Goal: Feedback & Contribution: Leave review/rating

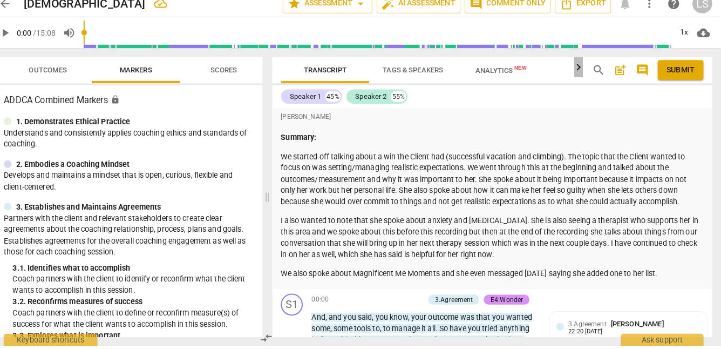
click at [581, 77] on icon "button" at bounding box center [582, 75] width 4 height 6
click at [622, 77] on span "post_add" at bounding box center [622, 78] width 13 height 13
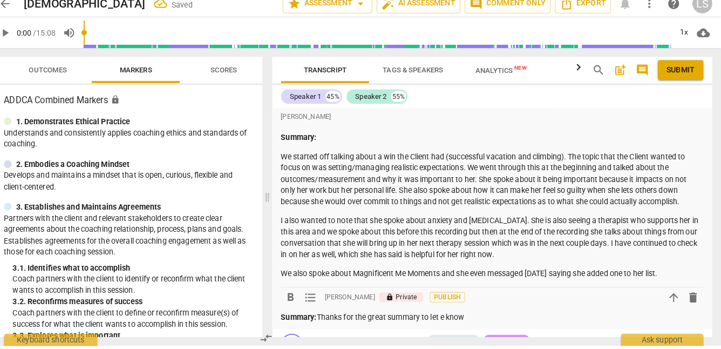
click at [449, 321] on p "Summary: Thanks for the great summary to let e know" at bounding box center [496, 320] width 415 height 11
click at [501, 322] on p "Summary: Thanks for the great summary to let me know" at bounding box center [496, 320] width 415 height 11
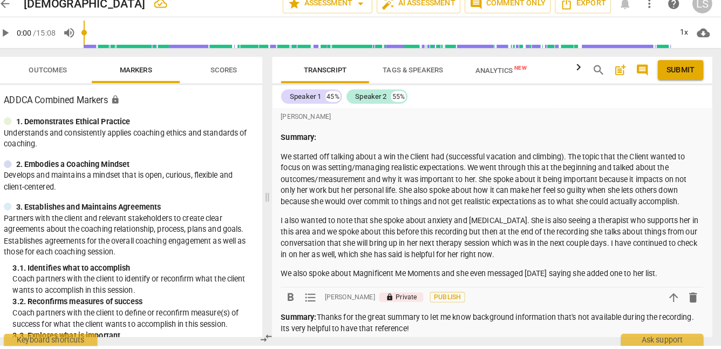
click at [19, 40] on span "play_arrow" at bounding box center [18, 41] width 13 height 13
type input "5"
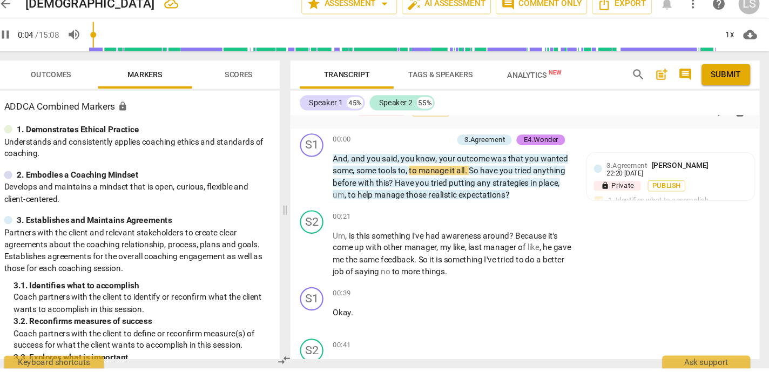
scroll to position [200, 0]
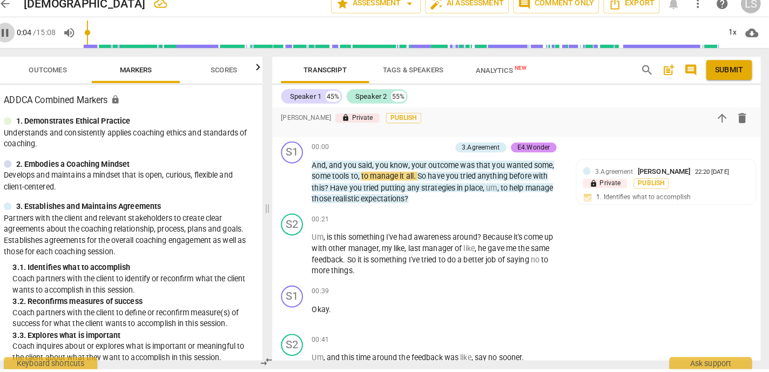
click at [16, 40] on span "pause" at bounding box center [18, 41] width 13 height 13
click at [16, 40] on span "play_arrow" at bounding box center [18, 41] width 13 height 13
click at [19, 40] on span "pause" at bounding box center [18, 41] width 13 height 13
type input "5"
click at [21, 11] on span "arrow_back" at bounding box center [18, 12] width 13 height 13
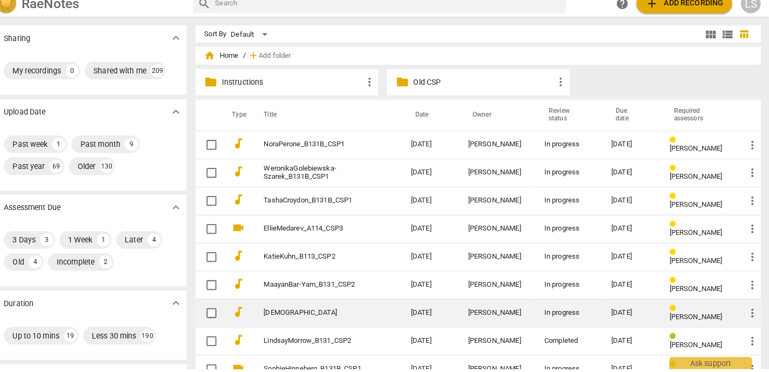
click at [428, 321] on td "[DATE]" at bounding box center [436, 317] width 56 height 28
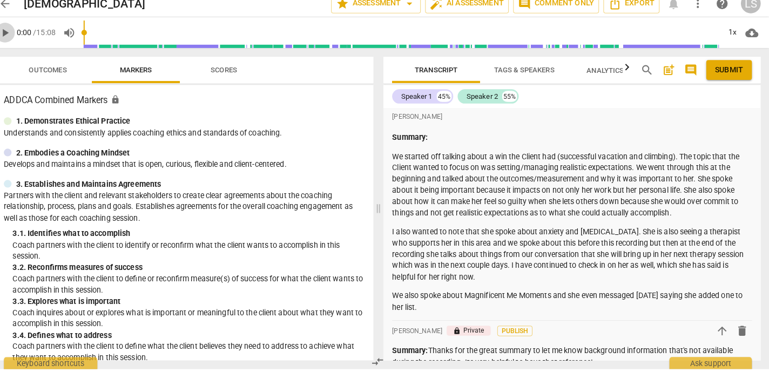
click at [19, 41] on span "play_arrow" at bounding box center [18, 41] width 13 height 13
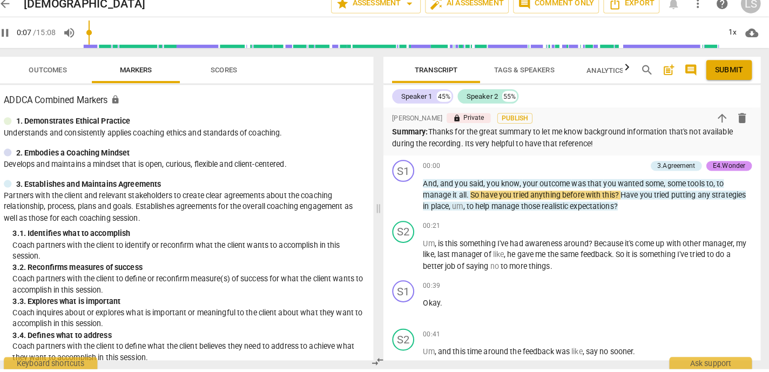
scroll to position [228, 0]
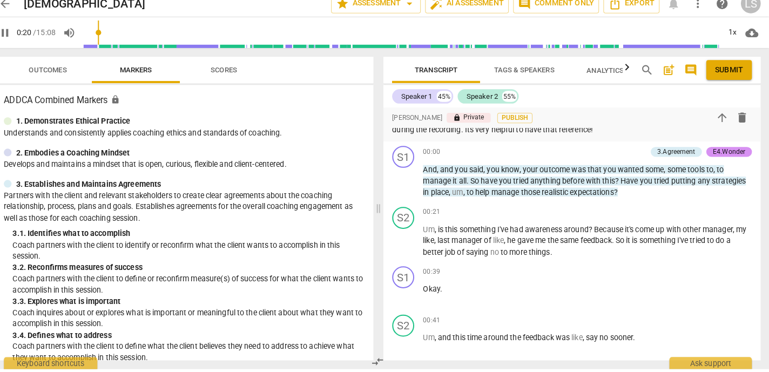
click at [19, 39] on span "pause" at bounding box center [18, 41] width 13 height 13
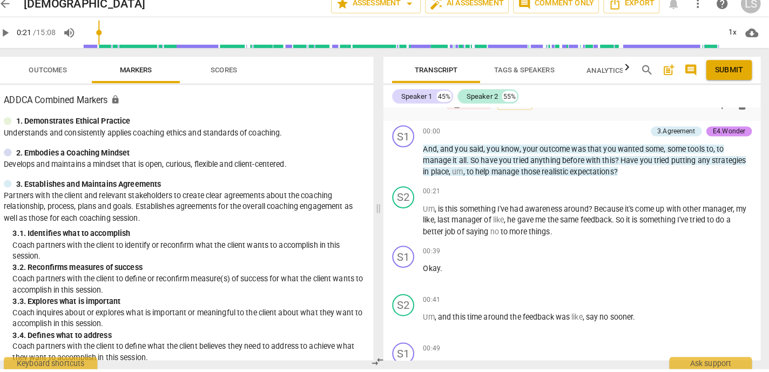
scroll to position [315, 0]
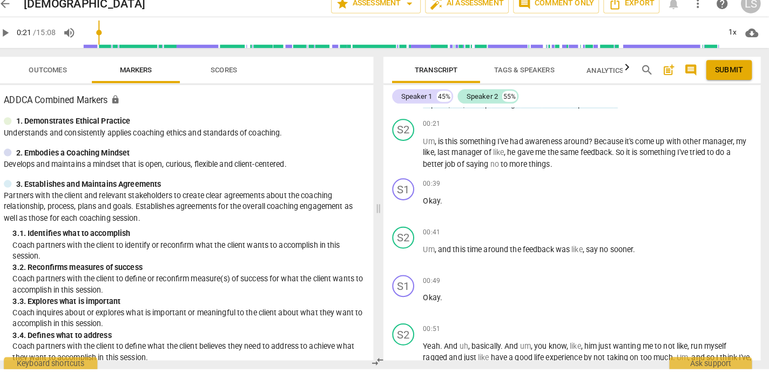
click at [18, 43] on span "play_arrow" at bounding box center [18, 41] width 13 height 13
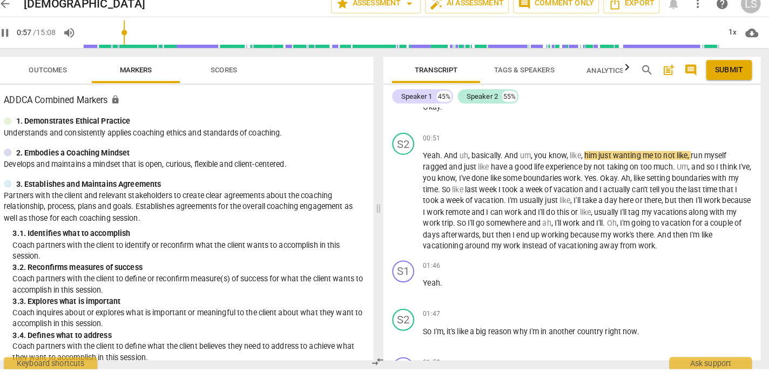
scroll to position [506, 0]
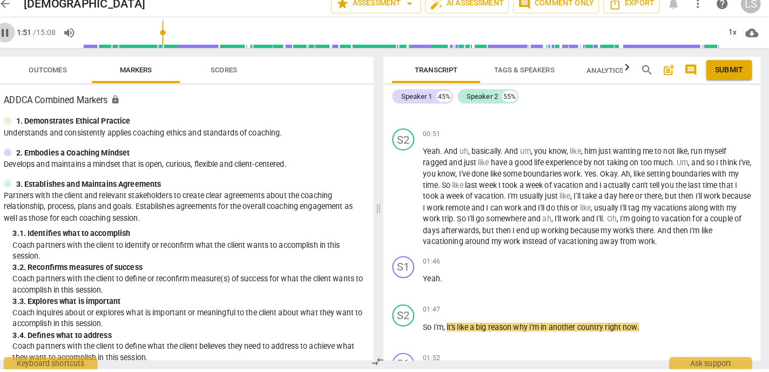
click at [15, 43] on span "pause" at bounding box center [18, 41] width 13 height 13
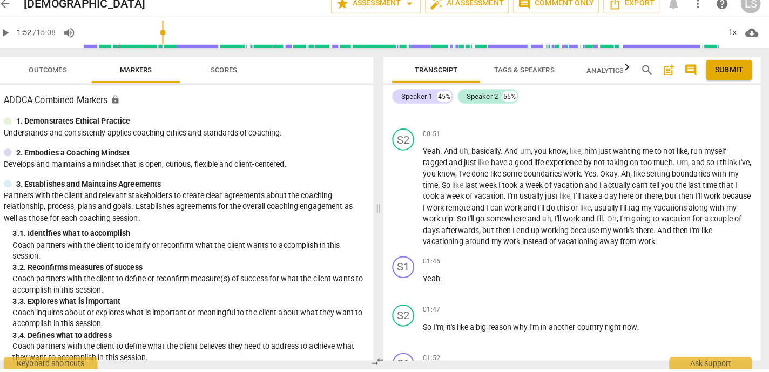
type input "112"
click at [687, 265] on div "+" at bounding box center [692, 266] width 11 height 11
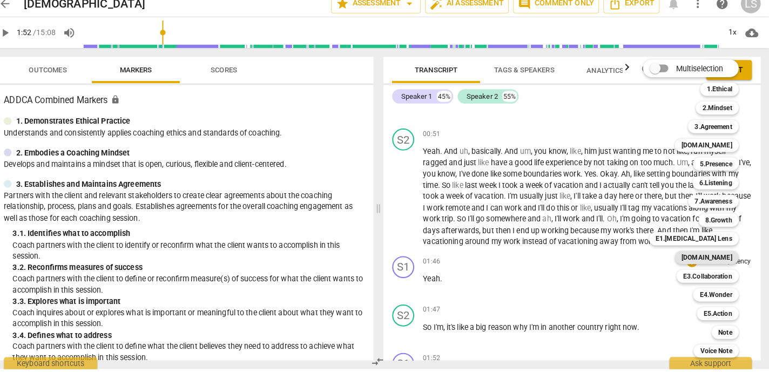
click at [721, 263] on b "[DOMAIN_NAME]" at bounding box center [707, 262] width 50 height 13
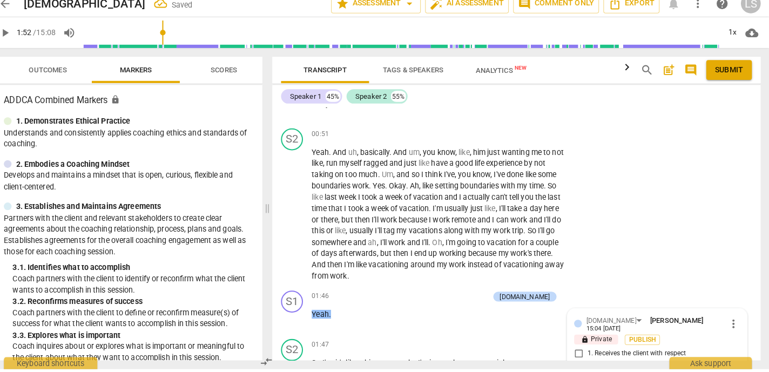
scroll to position [766, 0]
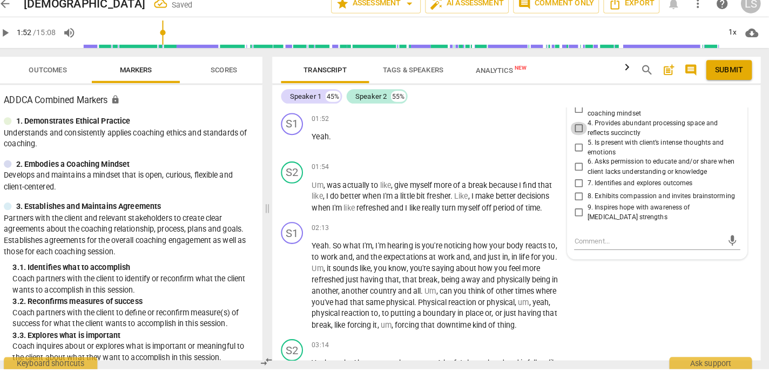
click at [579, 129] on input "4. Provides abundant processing space and reflects succinctly" at bounding box center [581, 135] width 17 height 13
checkbox input "true"
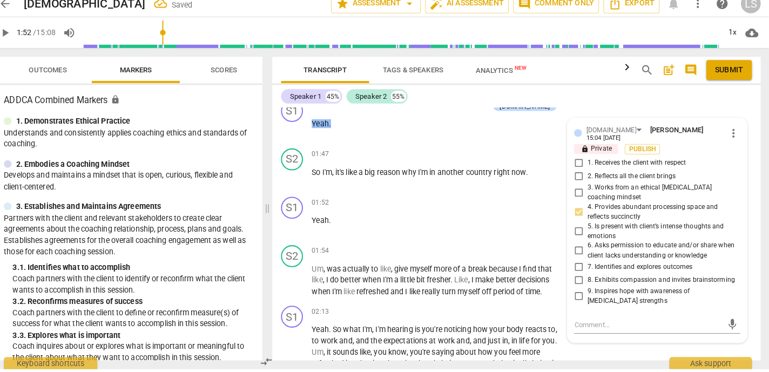
scroll to position [669, 0]
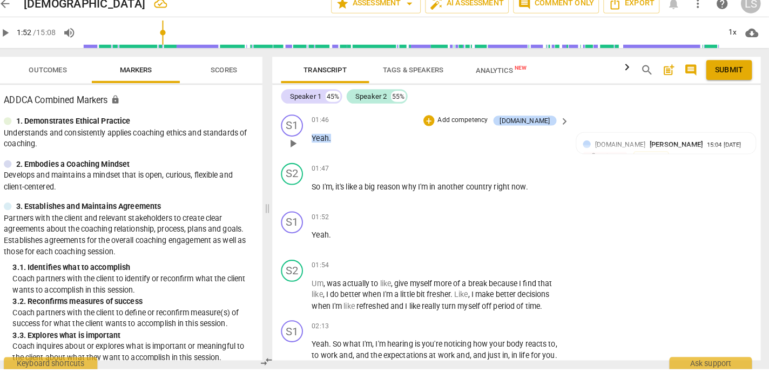
click at [476, 127] on p "Add competency" at bounding box center [467, 128] width 51 height 10
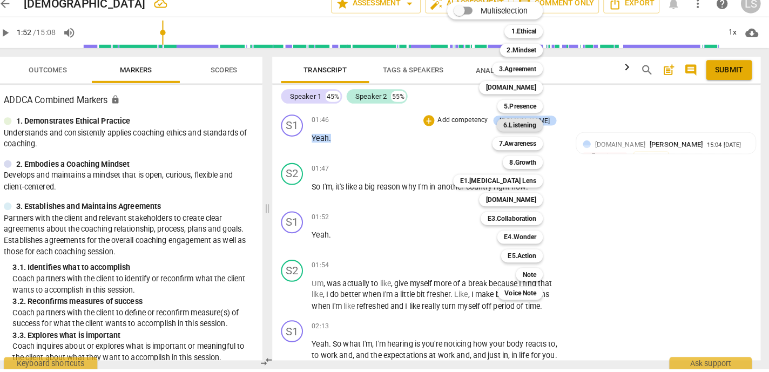
click at [535, 132] on b "6.Listening" at bounding box center [524, 132] width 32 height 13
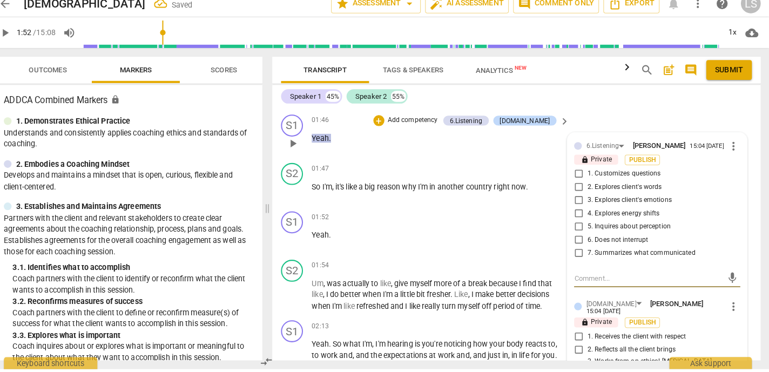
click at [580, 247] on input "6. Does not interrupt" at bounding box center [581, 245] width 17 height 13
checkbox input "true"
click at [444, 127] on p "Add competency" at bounding box center [418, 128] width 51 height 10
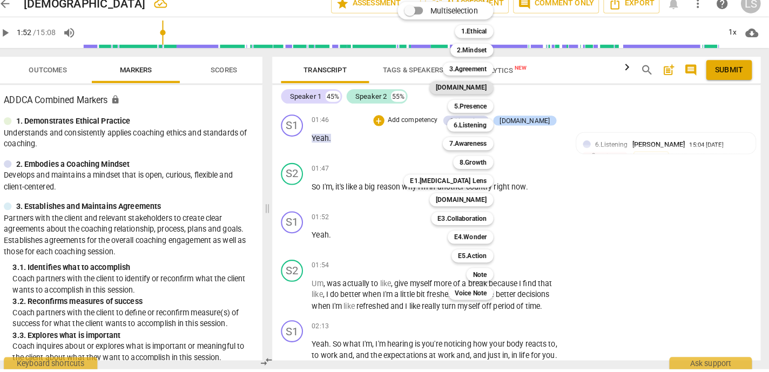
click at [486, 93] on b "[DOMAIN_NAME]" at bounding box center [467, 95] width 50 height 13
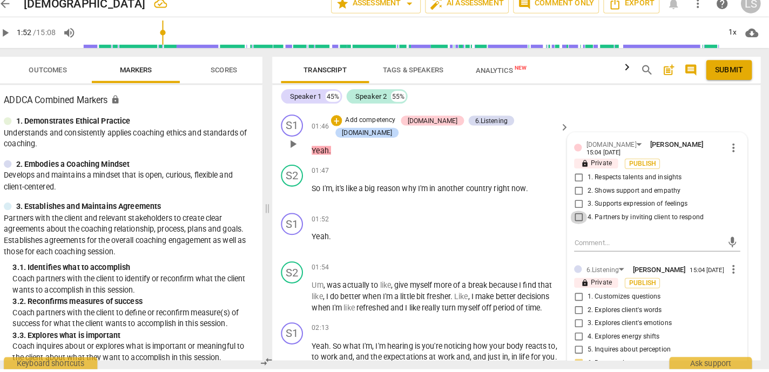
click at [578, 217] on input "4. Partners by inviting client to respond" at bounding box center [581, 223] width 17 height 13
checkbox input "true"
click at [403, 127] on p "Add competency" at bounding box center [376, 128] width 51 height 10
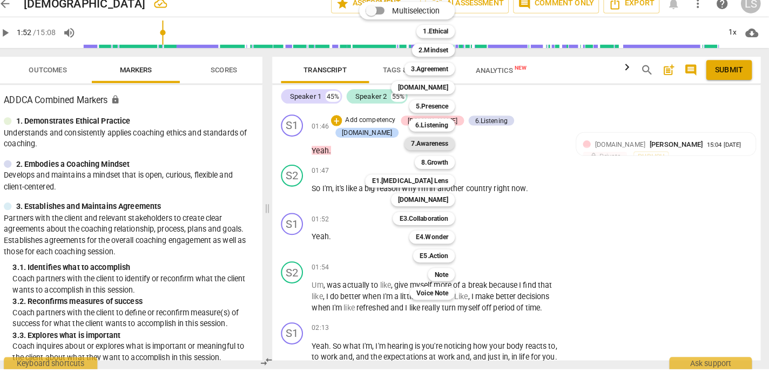
click at [447, 151] on b "7.Awareness" at bounding box center [435, 150] width 37 height 13
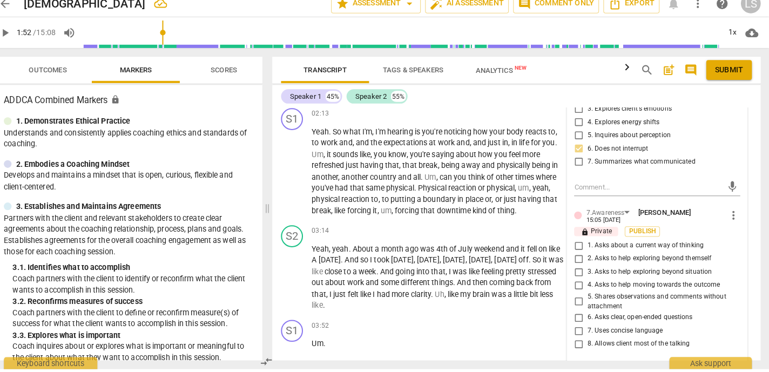
scroll to position [916, 0]
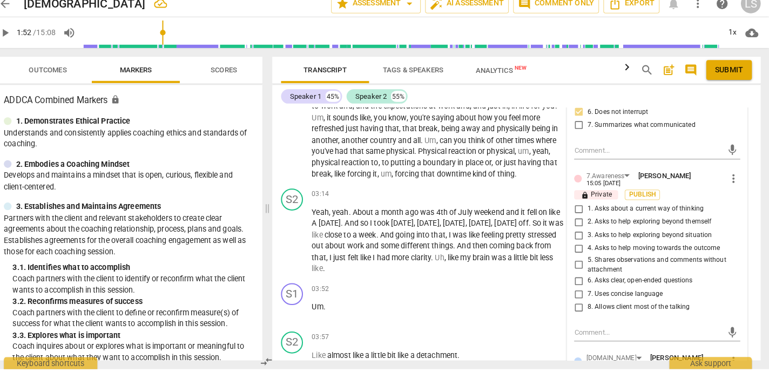
click at [578, 311] on input "8. Allows client most of the talking" at bounding box center [581, 311] width 17 height 13
checkbox input "true"
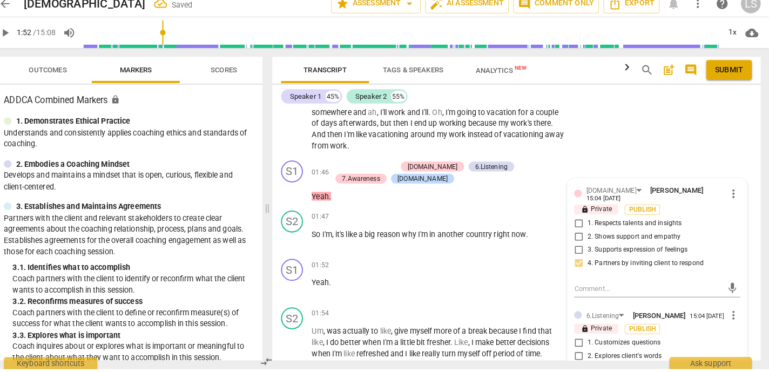
scroll to position [620, 0]
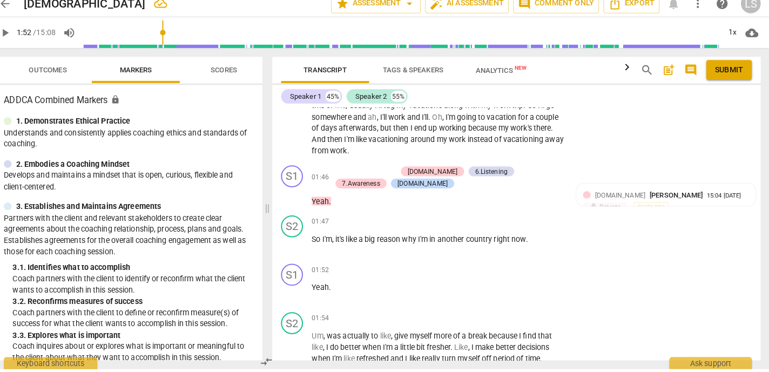
click at [19, 38] on span "play_arrow" at bounding box center [18, 41] width 13 height 13
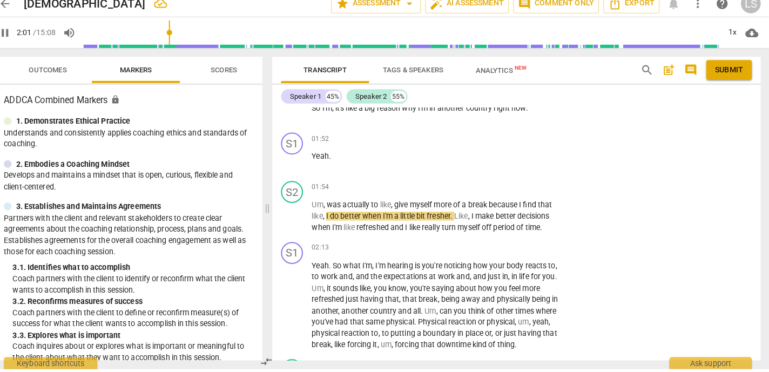
scroll to position [819, 0]
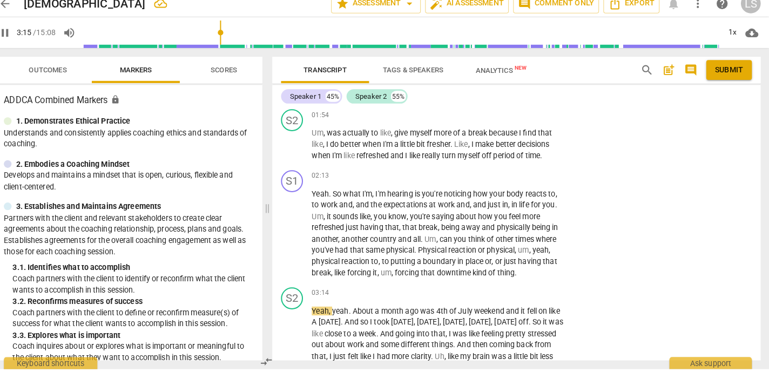
click at [19, 42] on span "pause" at bounding box center [18, 41] width 13 height 13
type input "195"
click at [498, 184] on div "+" at bounding box center [501, 182] width 11 height 11
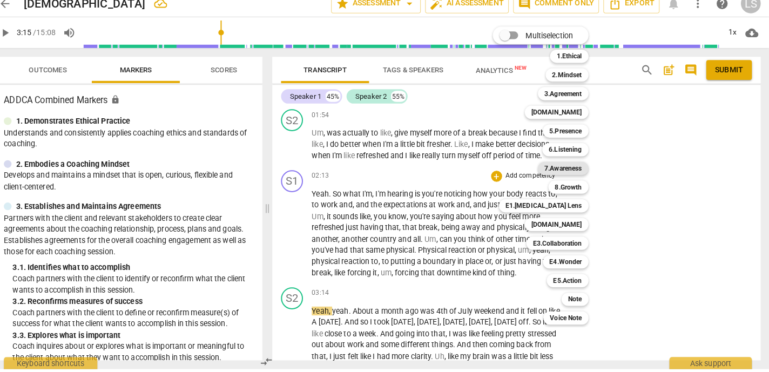
click at [562, 172] on b "7.Awareness" at bounding box center [566, 174] width 37 height 13
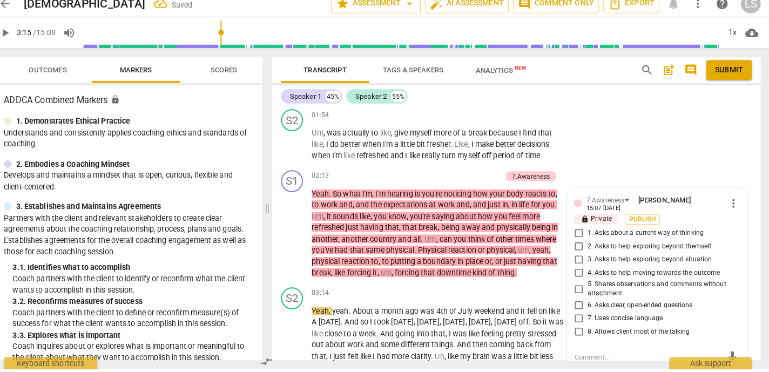
scroll to position [939, 0]
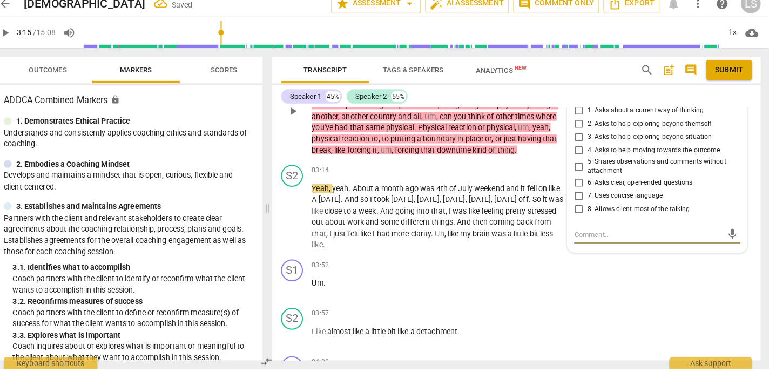
click at [581, 170] on input "5. Shares observations and comments without attachment" at bounding box center [581, 172] width 17 height 13
checkbox input "true"
click at [580, 201] on input "7. Uses concise language" at bounding box center [581, 201] width 17 height 13
checkbox input "true"
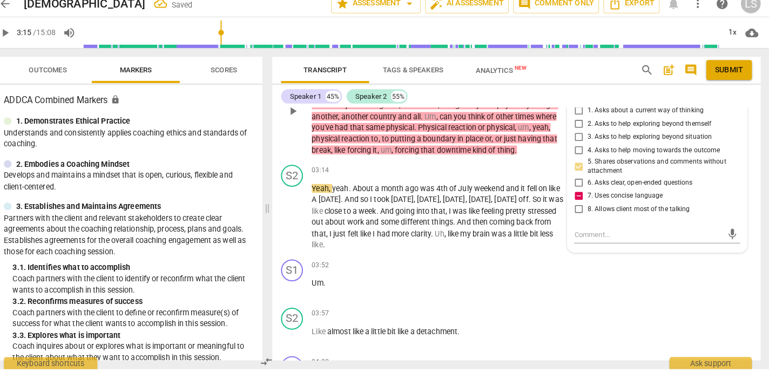
click at [578, 188] on input "6. Asks clear, open-ended questions" at bounding box center [581, 188] width 17 height 13
click at [576, 188] on input "6. Asks clear, open-ended questions" at bounding box center [581, 188] width 17 height 13
checkbox input "true"
click at [581, 153] on input "4. Asks to help moving towards the outcome" at bounding box center [581, 157] width 17 height 13
checkbox input "true"
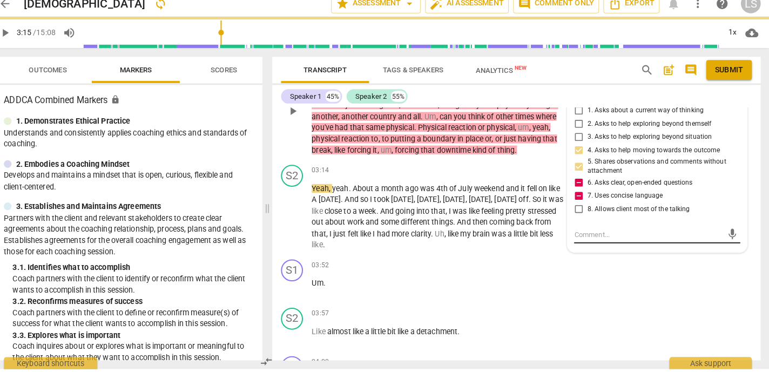
click at [581, 236] on textarea at bounding box center [650, 239] width 146 height 10
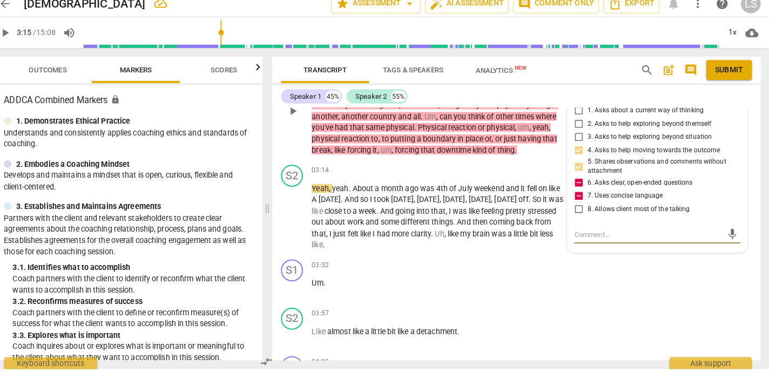
type textarea "T"
type textarea "T%"
type textarea "T%h"
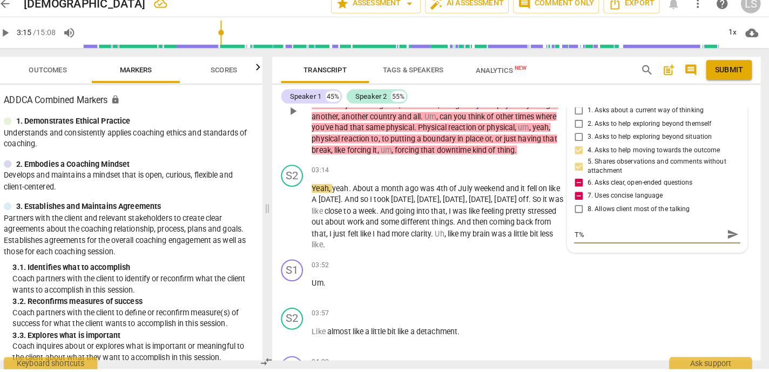
type textarea "T%h"
type textarea "T%he"
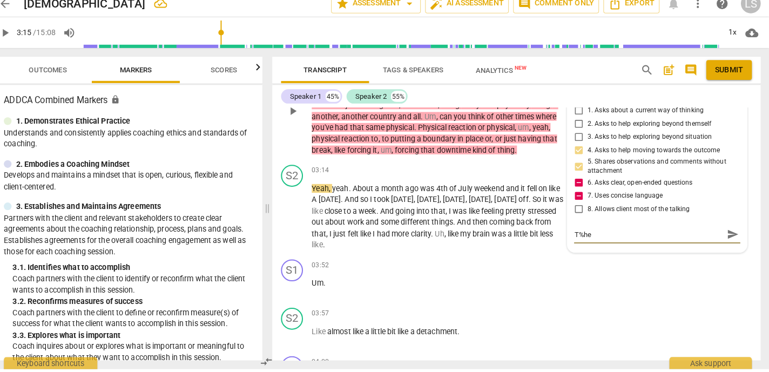
type textarea "T%he f"
type textarea "T%he fi"
type textarea "T%he fir"
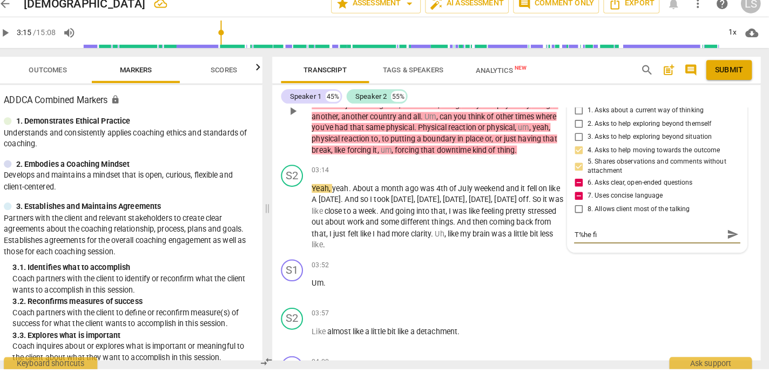
type textarea "T%he fir"
type textarea "T%he fird"
type textarea "T%he firdt"
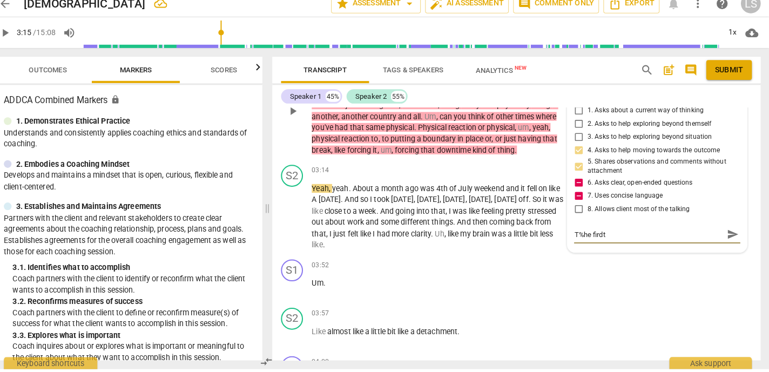
type textarea "T%he firdt"
type textarea "T%he firdt p"
type textarea "T%he firdt pa"
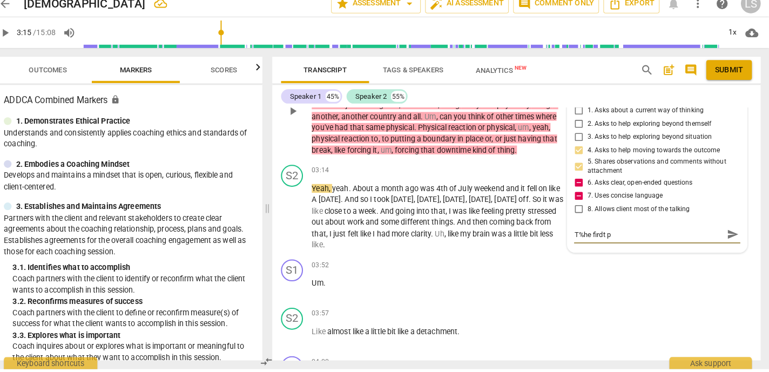
type textarea "T%he firdt pa"
type textarea "T%he firdt par"
type textarea "T%he firdt part"
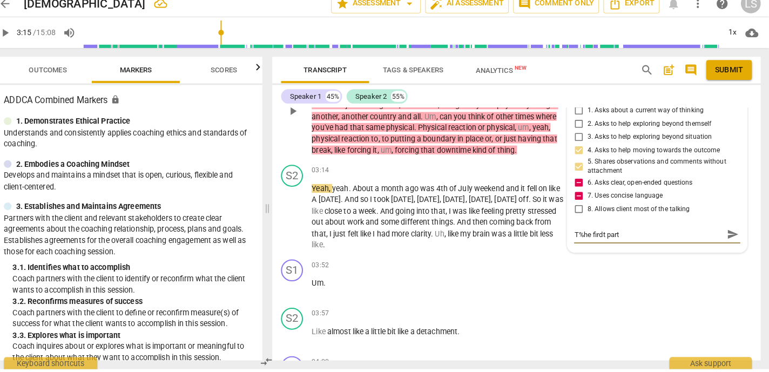
type textarea "T%he firdt part"
type textarea "T%he firdt part w"
type textarea "T%he firdt part wa"
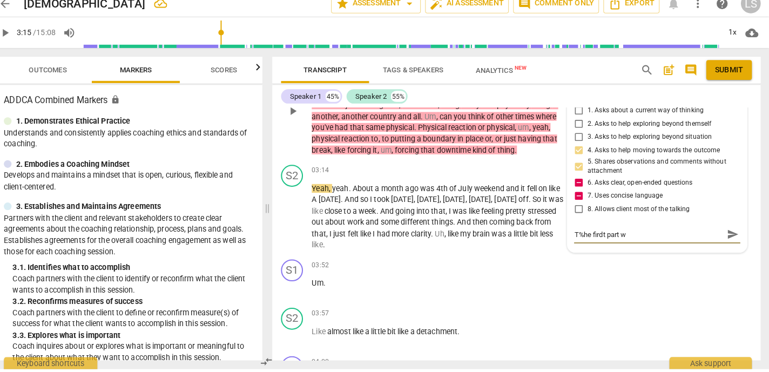
type textarea "T%he firdt part wa"
type textarea "T%he firdt part was"
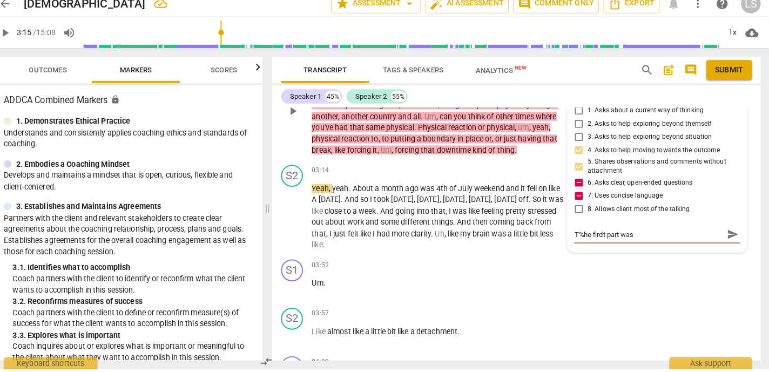
type textarea "T%he firdt part was v"
type textarea "T%he firdt part was ve"
type textarea "T%he firdt part was ver"
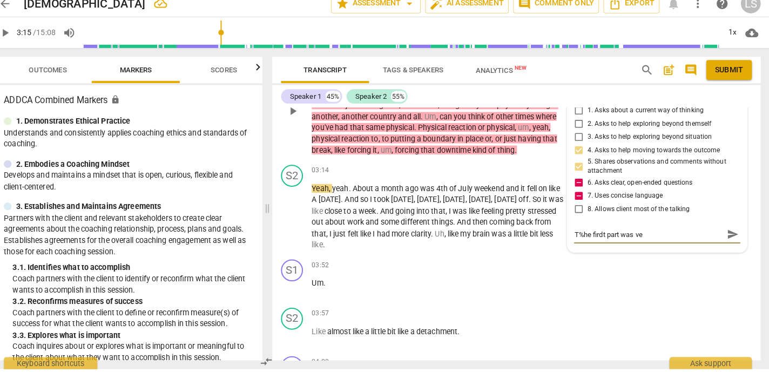
type textarea "T%he firdt part was ver"
type textarea "T%he firdt part was very"
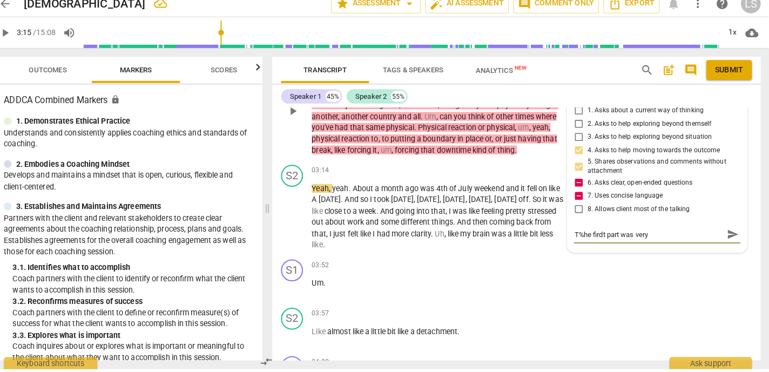
type textarea "T%he firdt part was very g"
type textarea "T%he firdt part was very go"
type textarea "T%he firdt part was very goo"
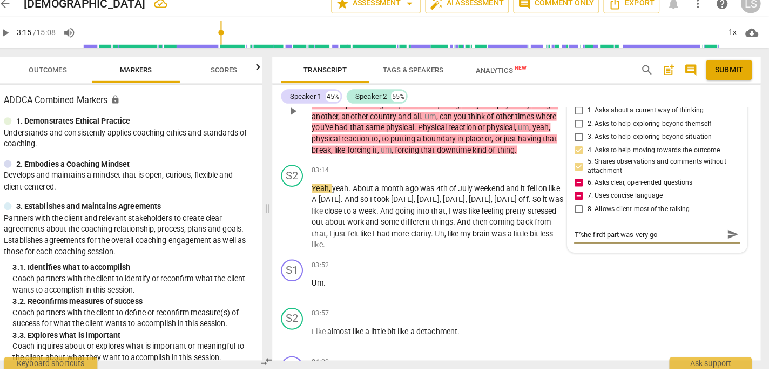
type textarea "T%he firdt part was very goo"
type textarea "T%he firdt part was very good"
click at [583, 240] on textarea "T%he firdt part was very good" at bounding box center [650, 239] width 146 height 10
type textarea "The firdt part was very good"
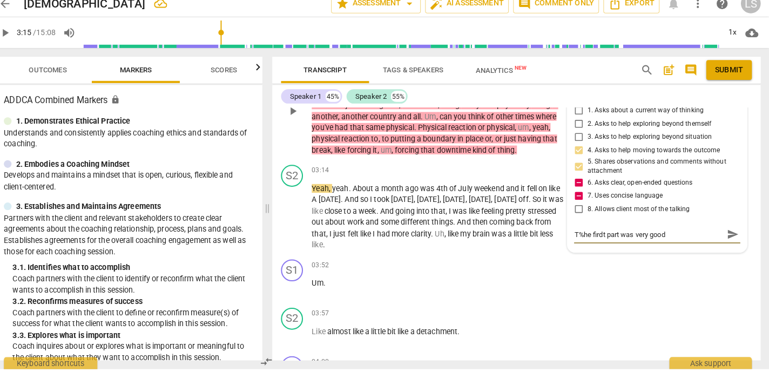
type textarea "The firdt part was very good"
click at [598, 240] on textarea "The firdt part was very good" at bounding box center [650, 239] width 146 height 10
type textarea "The firt part was very good"
type textarea "The first part was very good"
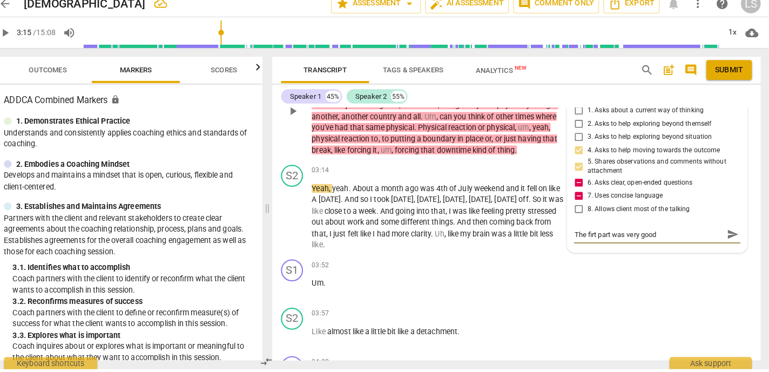
type textarea "The first part was very good"
click at [665, 240] on textarea "The first part was very good" at bounding box center [650, 239] width 146 height 10
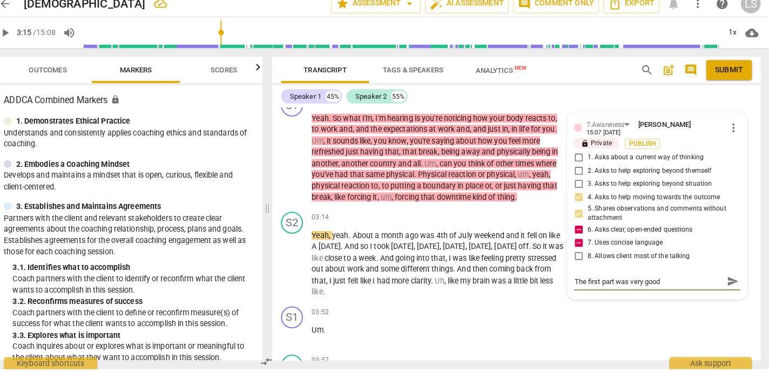
scroll to position [888, 0]
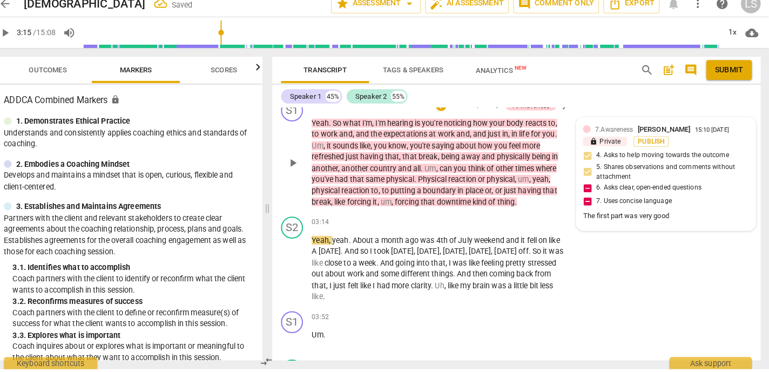
click at [668, 221] on div "The first part was very good" at bounding box center [667, 222] width 163 height 10
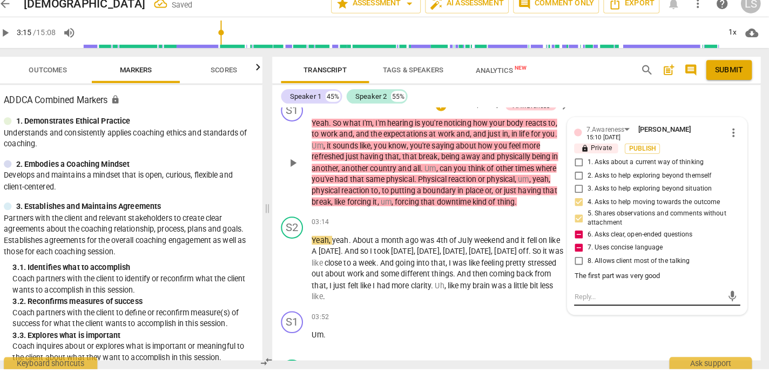
click at [578, 299] on textarea at bounding box center [650, 301] width 146 height 10
type textarea "r"
type textarea "re"
type textarea "ref"
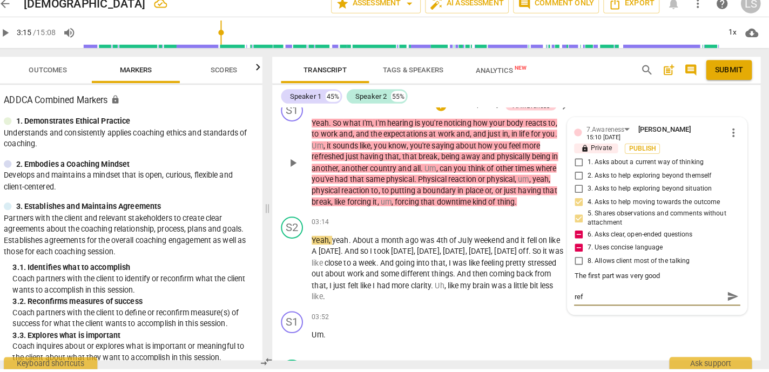
type textarea "refl"
type textarea "refle"
type textarea "reflec"
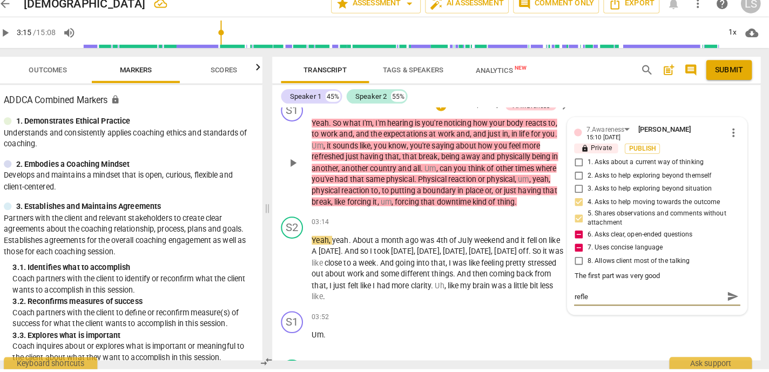
type textarea "reflec"
type textarea "reflect"
type textarea "reflecti"
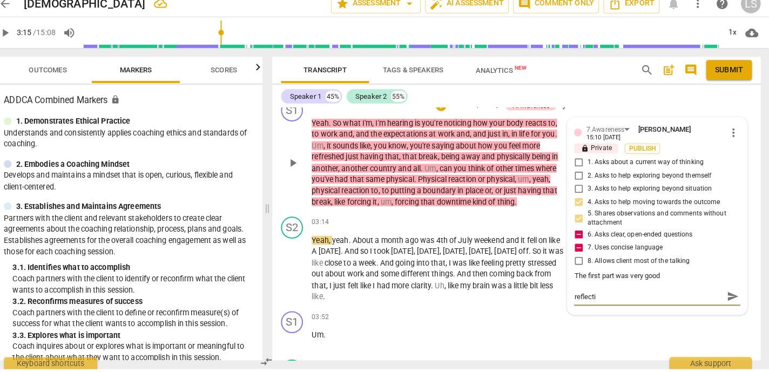
type textarea "reflectio"
type textarea "reflection"
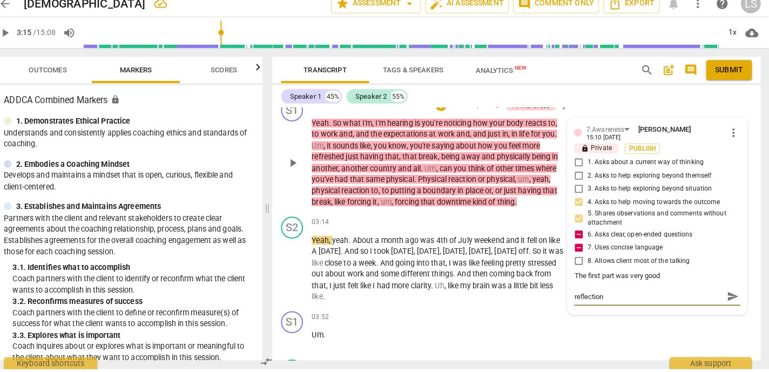
type textarea "reflection"
type textarea "reflection a"
type textarea "reflection an"
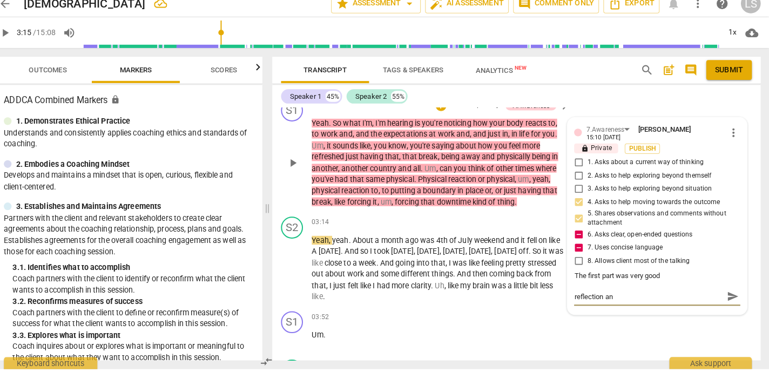
type textarea "reflection and"
type textarea "reflection and q"
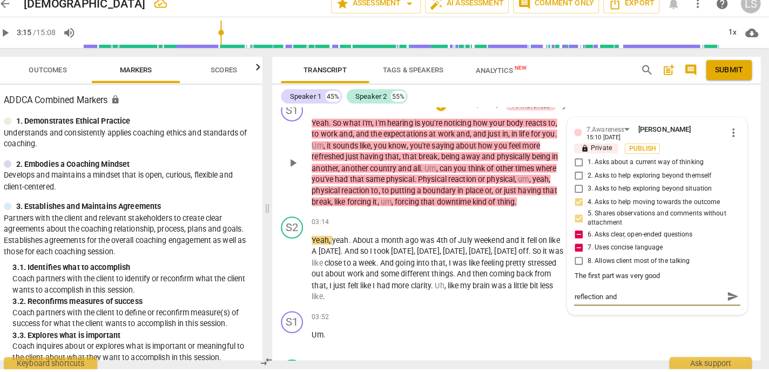
type textarea "reflection and q"
type textarea "reflection and [PERSON_NAME]"
type textarea "reflection and q"
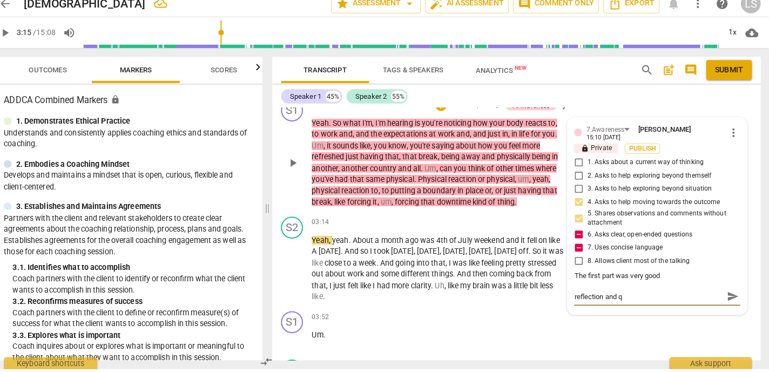
type textarea "reflection and qu"
type textarea "reflection and que"
type textarea "reflection and ques"
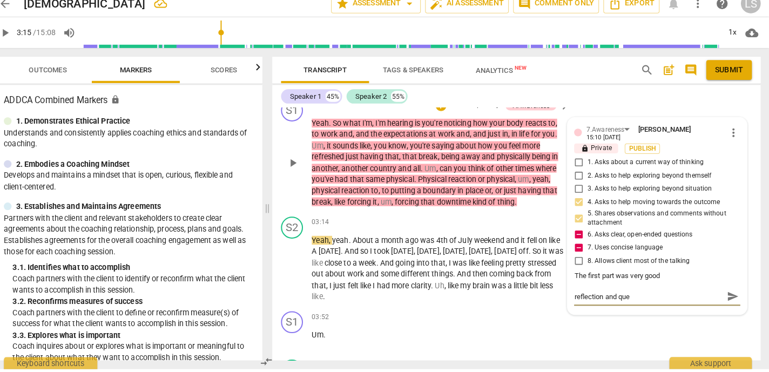
type textarea "reflection and ques"
type textarea "reflection and quest"
type textarea "reflection and questi"
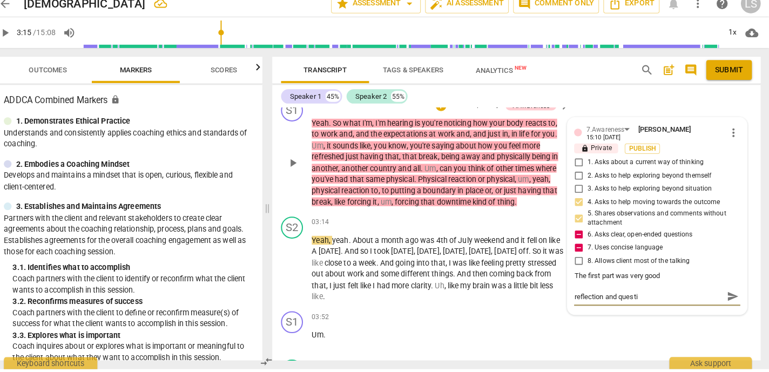
type textarea "reflection and questio"
type textarea "reflection and question"
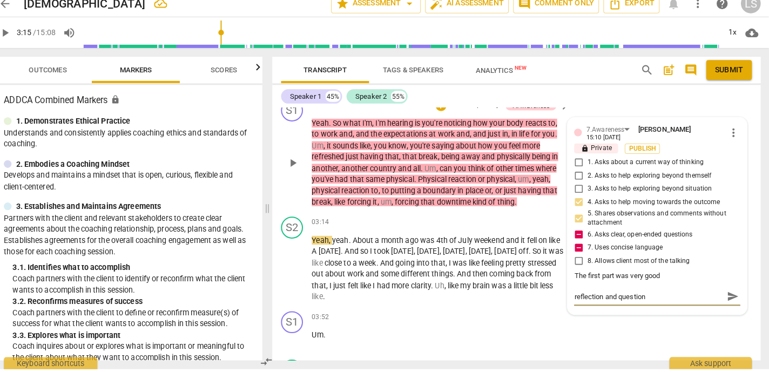
type textarea "reflection and question"
type textarea "reflection and question a"
type textarea "reflection and question ab"
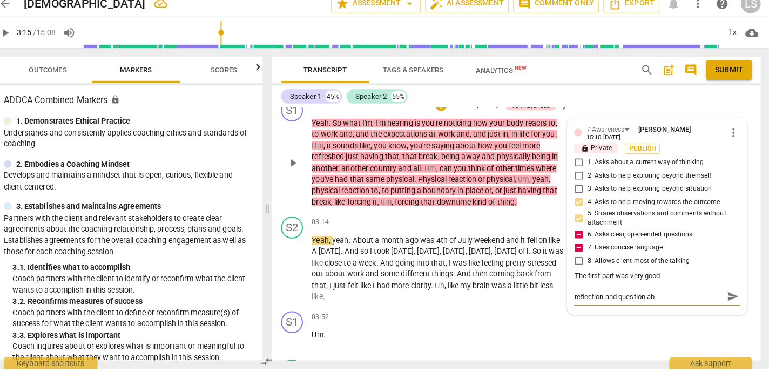
type textarea "reflection and question abo"
type textarea "reflection and question abou"
type textarea "reflection and question about"
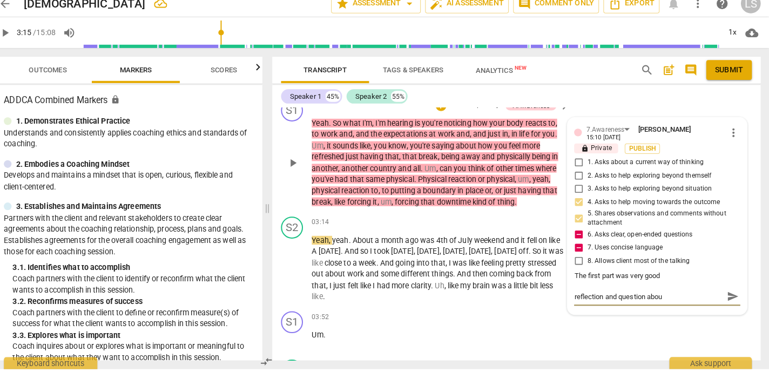
type textarea "reflection and question about"
type textarea "reflection and question about t"
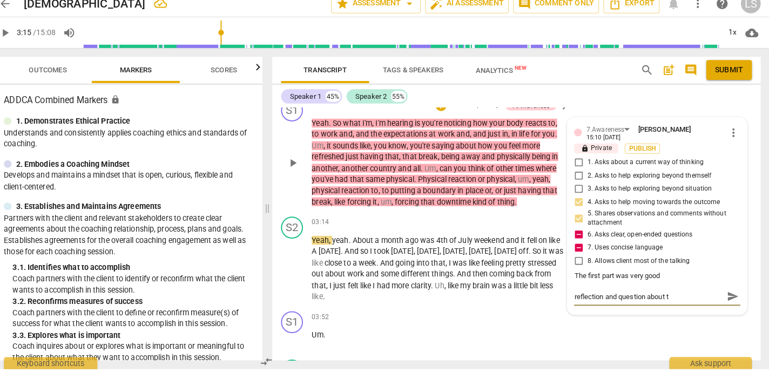
type textarea "reflection and question about th"
type textarea "reflection and question about thi"
type textarea "reflection and question about thin"
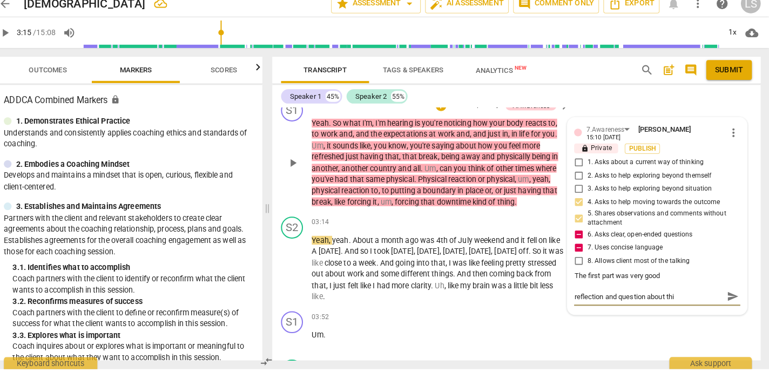
type textarea "reflection and question about thin"
type textarea "reflection and question about think"
type textarea "reflection and question about thinki"
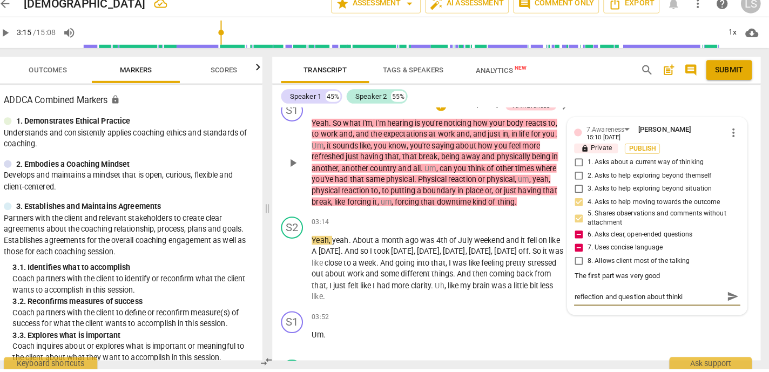
type textarea "reflection and question about thinkin"
type textarea "reflection and question about thinking"
type textarea "reflection and question about thinking o"
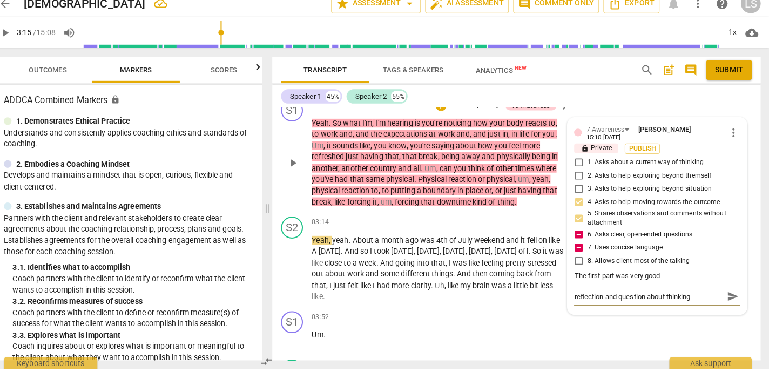
type textarea "reflection and question about thinking o"
type textarea "reflection and question about thinking of"
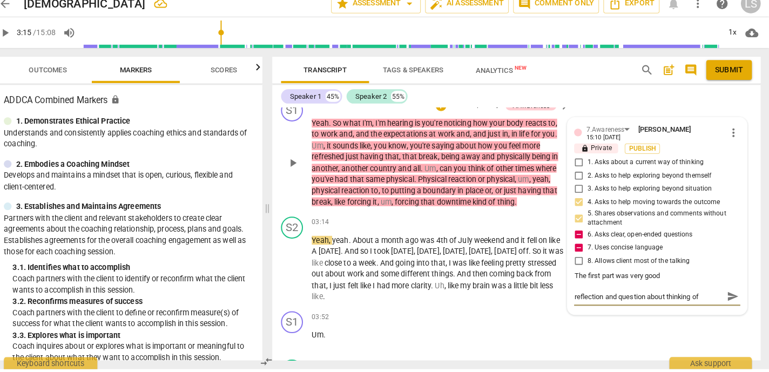
type textarea "reflection and question about thinking of o"
type textarea "reflection and question about thinking of ot"
type textarea "reflection and question about thinking of [PERSON_NAME]"
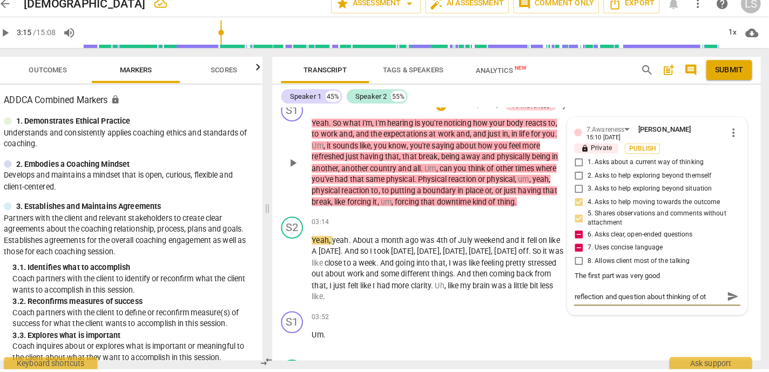
type textarea "reflection and question about thinking of [PERSON_NAME]"
type textarea "reflection and question about thinking of other"
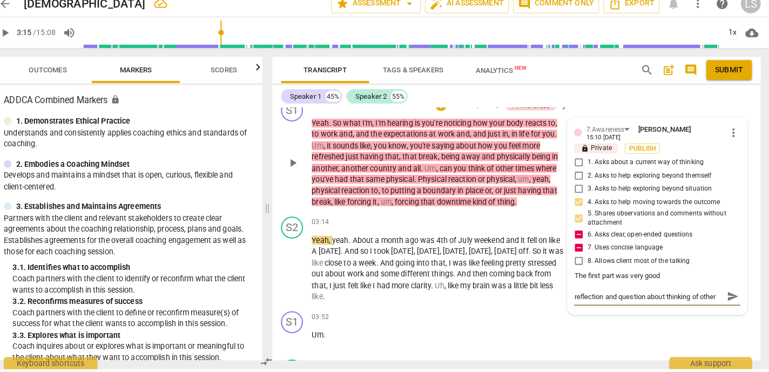
type textarea "reflection and question about thinking of other"
type textarea "reflection and question about thinking of other t"
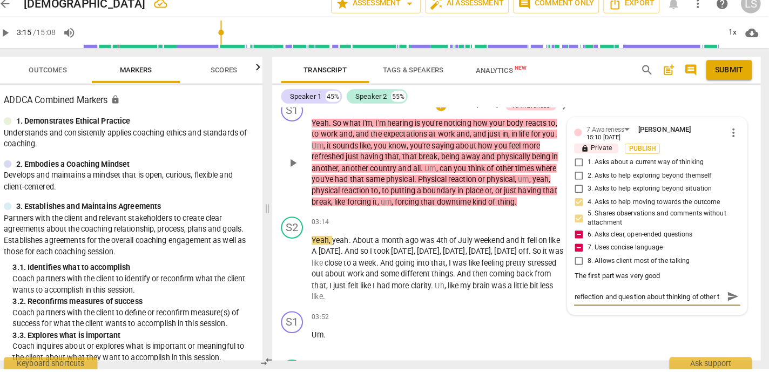
type textarea "reflection and question about thinking of other ti"
type textarea "reflection and question about thinking of other tie"
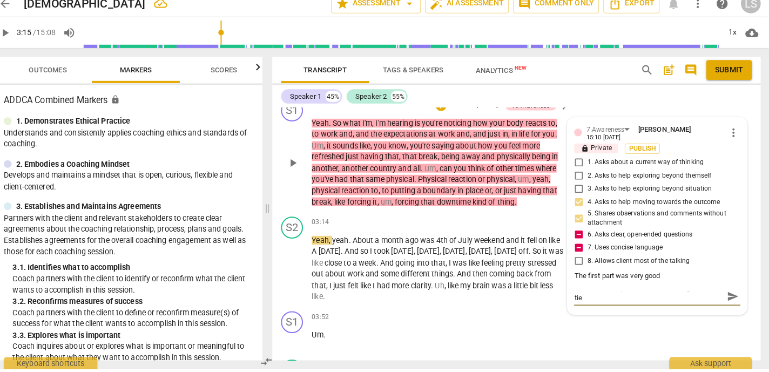
type textarea "reflection and question about thinking of other tie"
type textarea "reflection and question about thinking of other tie t"
type textarea "reflection and question about thinking of other tie th"
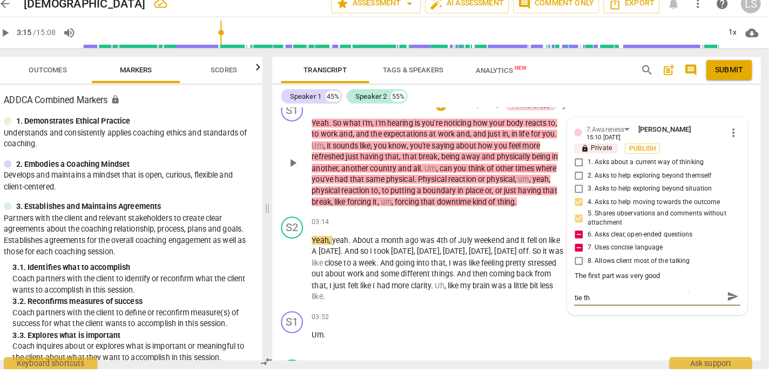
type textarea "reflection and question about thinking of other tie tha"
type textarea "reflection and question about thinking of other tie that"
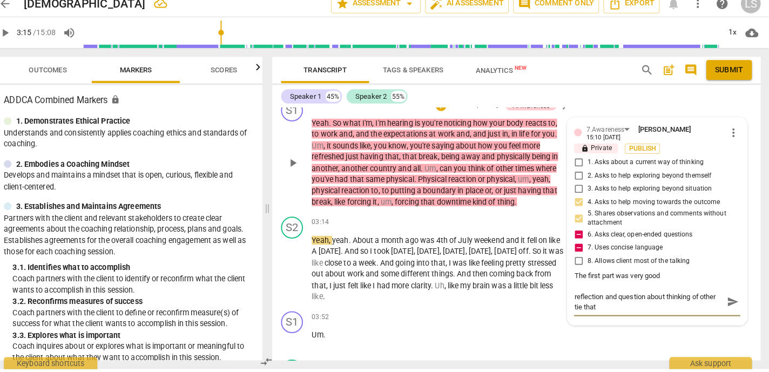
type textarea "reflection and question about thinking of other tie that"
type textarea "reflection and question about thinking of other tie that y"
type textarea "reflection and question about thinking of other tie that yo"
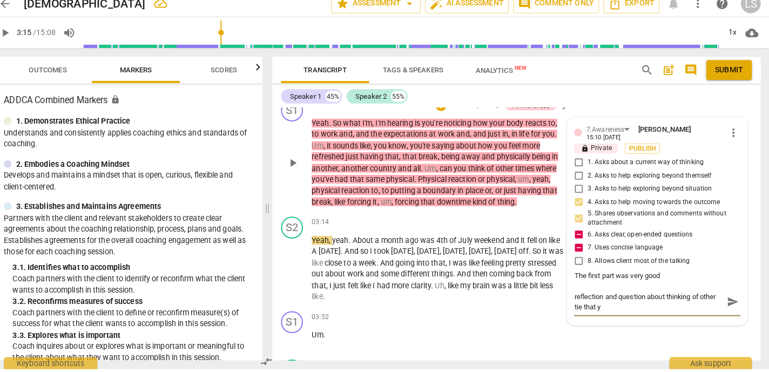
type textarea "reflection and question about thinking of other tie that yo"
type textarea "reflection and question about thinking of other tie that you"
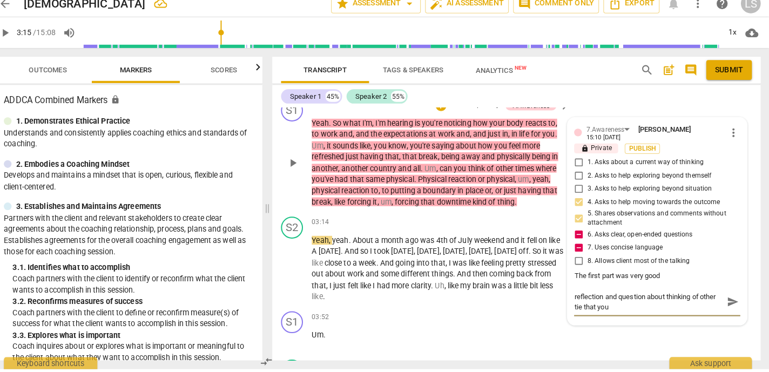
type textarea "reflection and question about thinking of other tie that you h"
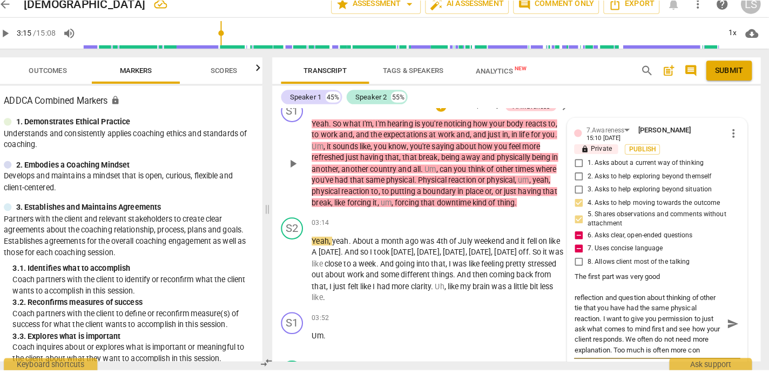
scroll to position [9, 0]
click at [21, 40] on span "play_arrow" at bounding box center [18, 41] width 13 height 13
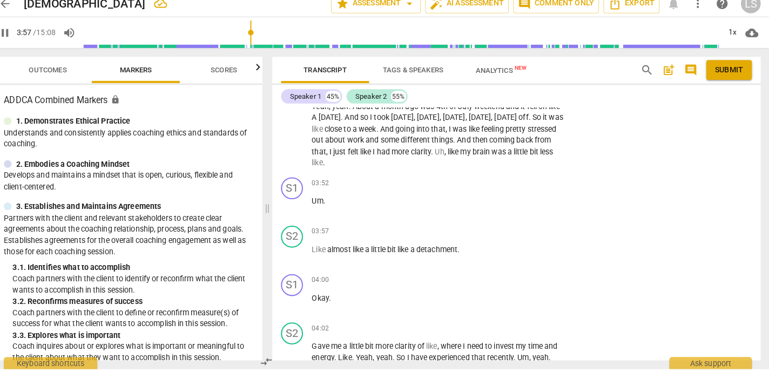
scroll to position [1029, 0]
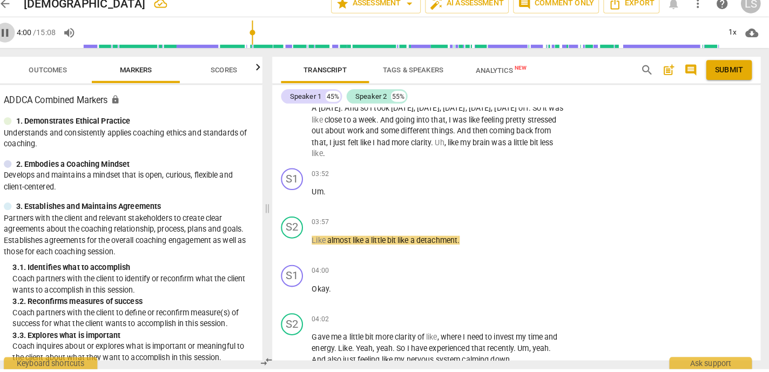
click at [21, 44] on span "pause" at bounding box center [18, 41] width 13 height 13
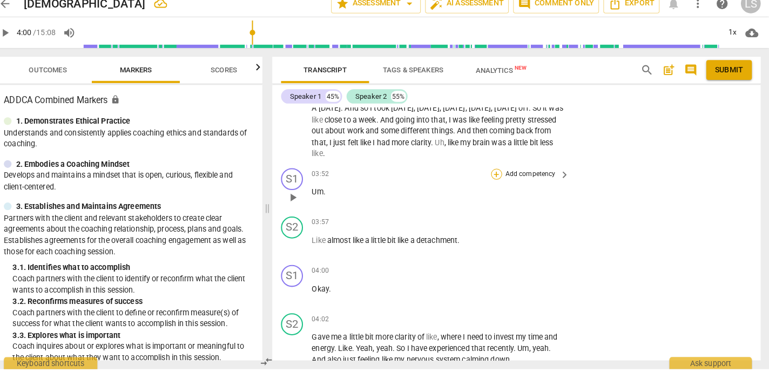
click at [497, 179] on div "+" at bounding box center [501, 180] width 11 height 11
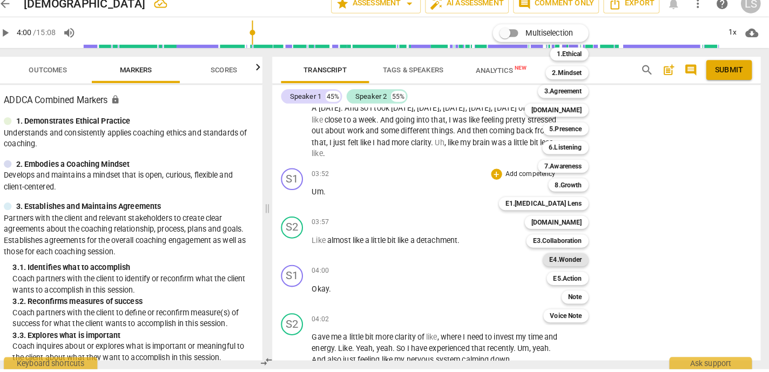
click at [566, 262] on b "E4.Wonder" at bounding box center [569, 264] width 32 height 13
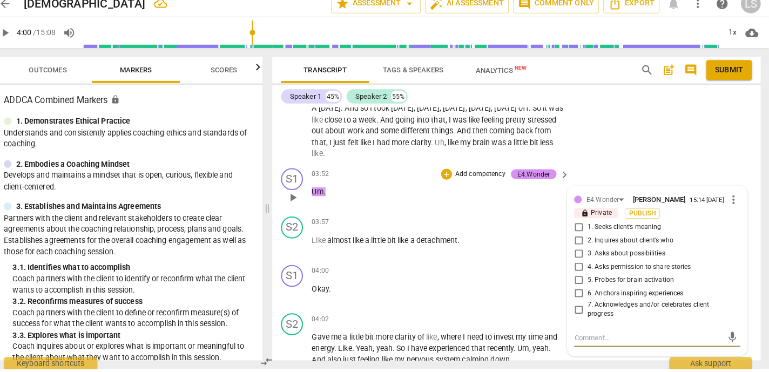
click at [721, 206] on span "more_vert" at bounding box center [733, 205] width 13 height 13
click at [721, 224] on li "Delete" at bounding box center [739, 227] width 37 height 21
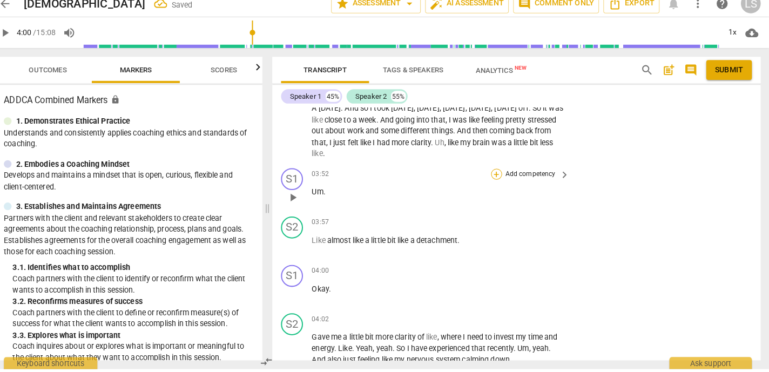
click at [501, 178] on div "+" at bounding box center [501, 180] width 11 height 11
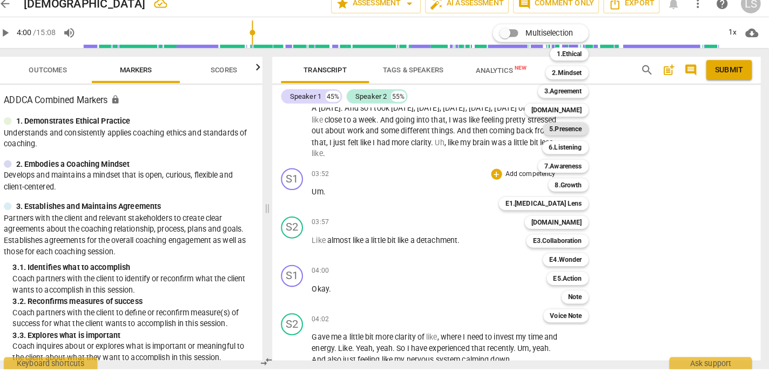
click at [579, 137] on b "5.Presence" at bounding box center [569, 136] width 32 height 13
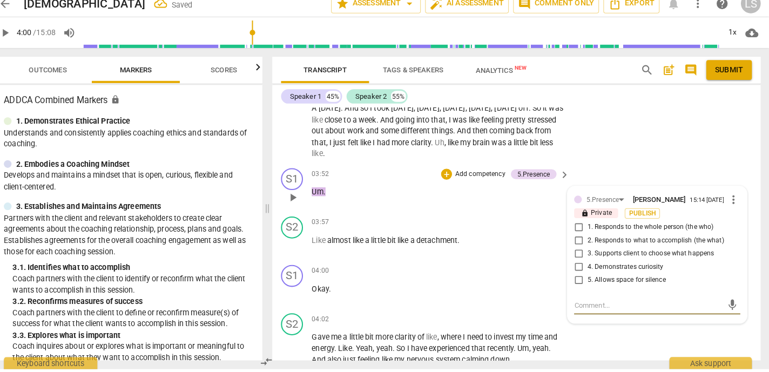
click at [579, 286] on input "5. Allows space for silence" at bounding box center [581, 284] width 17 height 13
click at [592, 314] on textarea at bounding box center [650, 309] width 146 height 10
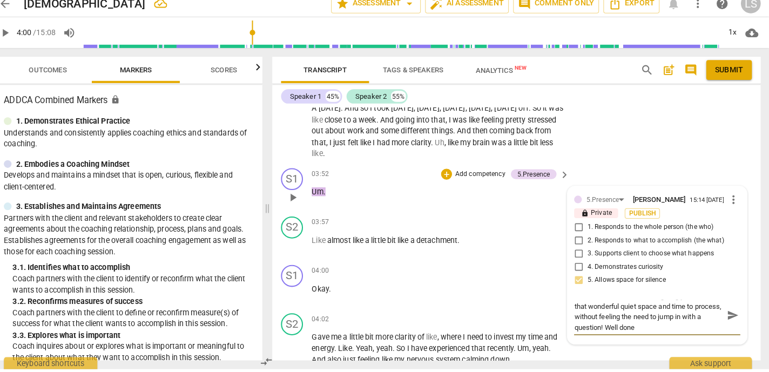
scroll to position [0, 0]
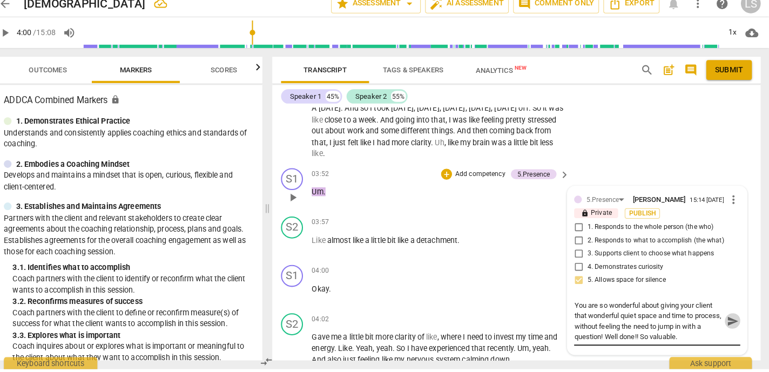
click at [721, 325] on span "send" at bounding box center [733, 325] width 12 height 12
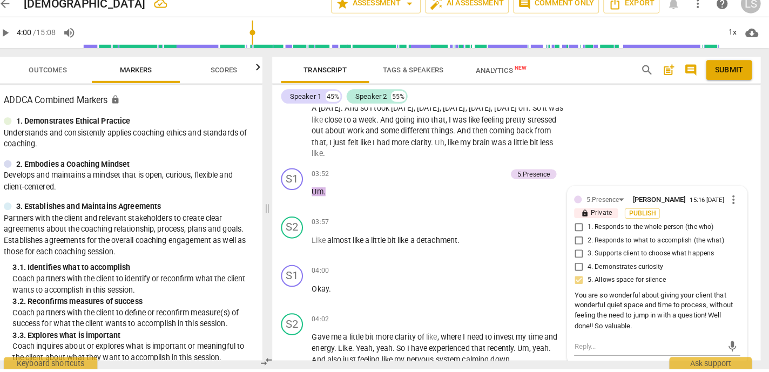
click at [18, 39] on span "play_arrow" at bounding box center [18, 41] width 13 height 13
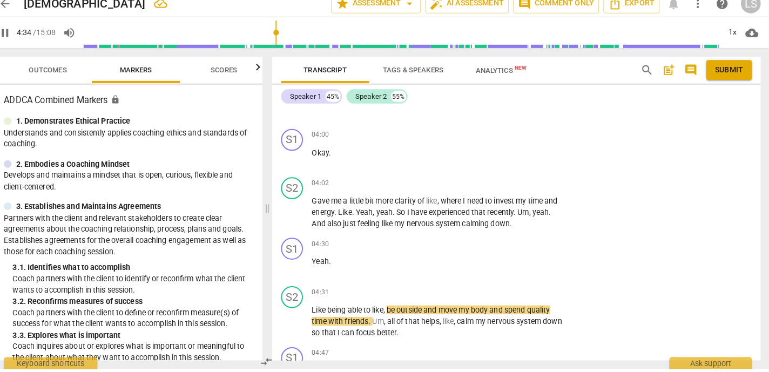
scroll to position [1191, 0]
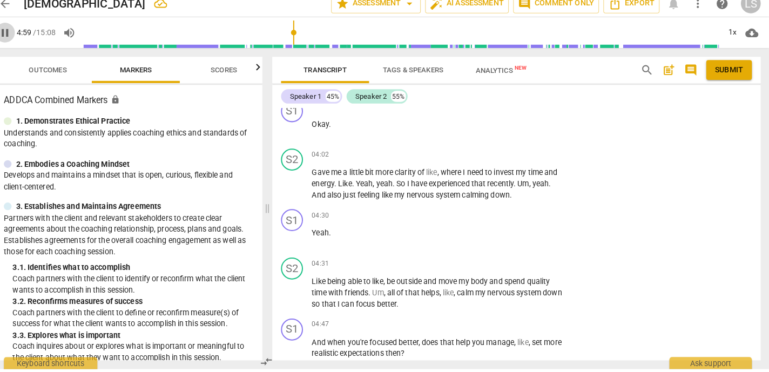
click at [19, 38] on span "pause" at bounding box center [18, 41] width 13 height 13
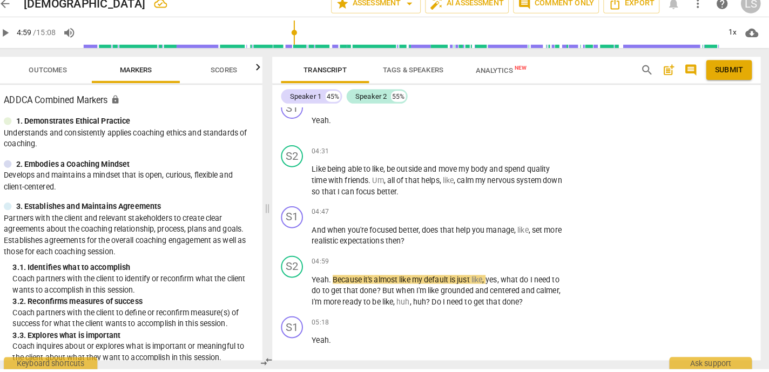
scroll to position [1334, 0]
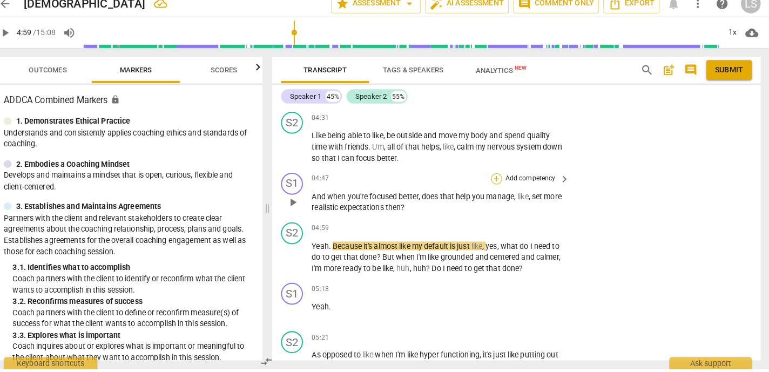
click at [497, 182] on div "+" at bounding box center [501, 185] width 11 height 11
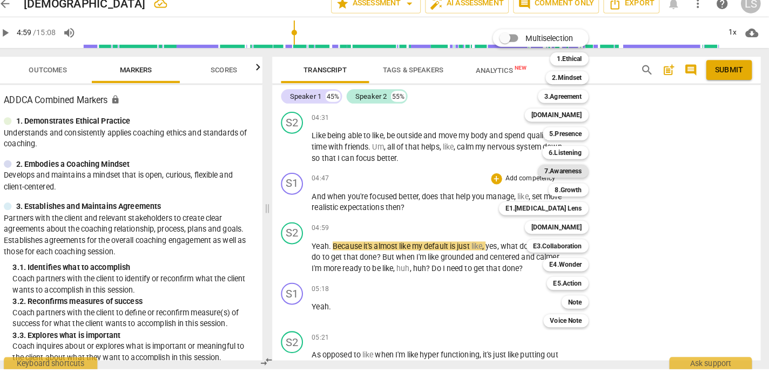
click at [558, 177] on b "7.Awareness" at bounding box center [566, 177] width 37 height 13
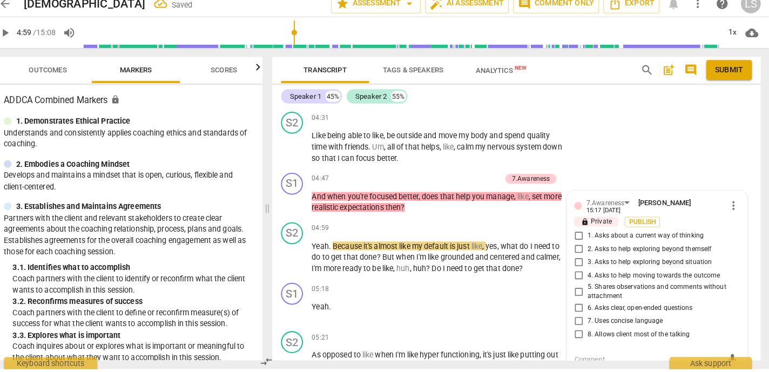
scroll to position [1457, 0]
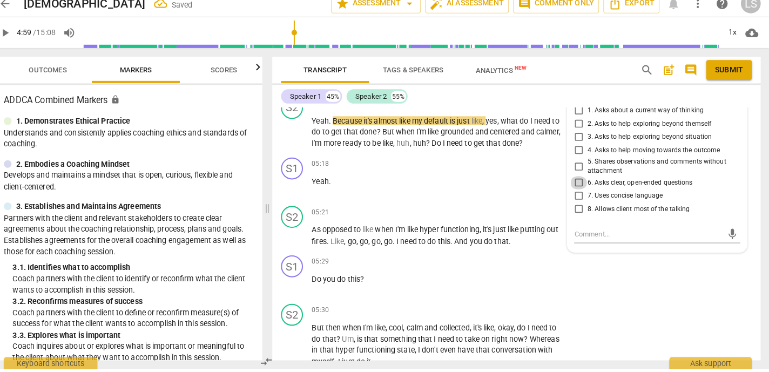
click at [580, 190] on input "6. Asks clear, open-ended questions" at bounding box center [581, 188] width 17 height 13
click at [580, 241] on textarea at bounding box center [650, 239] width 146 height 10
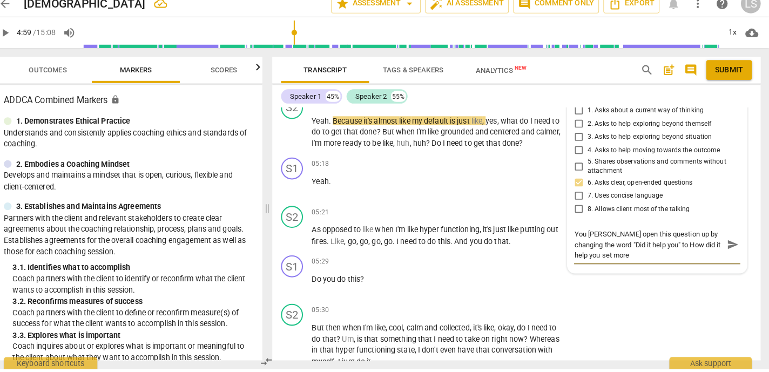
scroll to position [0, 0]
click at [599, 240] on textarea "You [PERSON_NAME] open this question up by changing the word "Did it help you" …" at bounding box center [650, 249] width 146 height 31
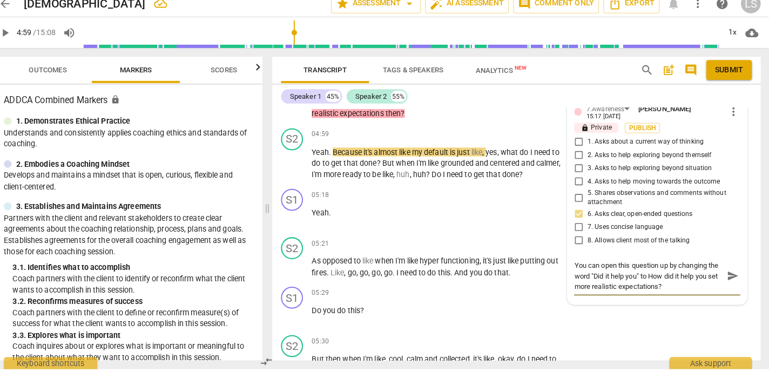
scroll to position [1421, 0]
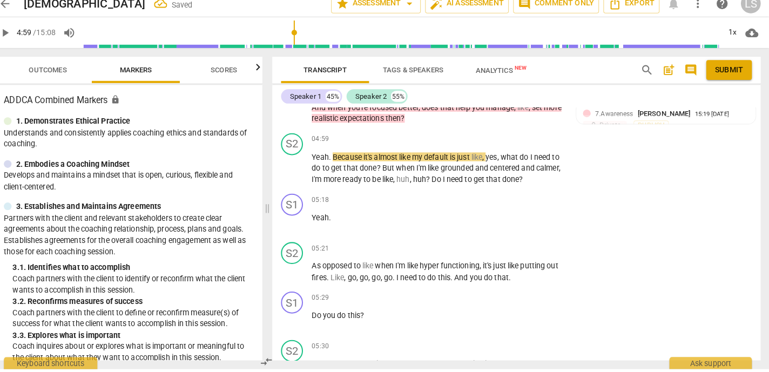
click at [19, 38] on span "play_arrow" at bounding box center [18, 41] width 13 height 13
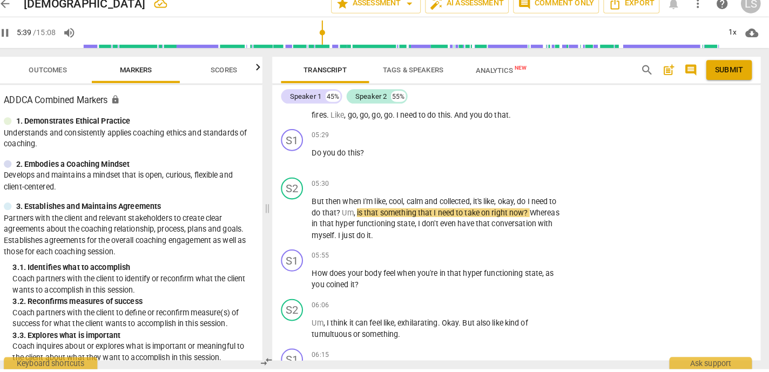
scroll to position [1600, 0]
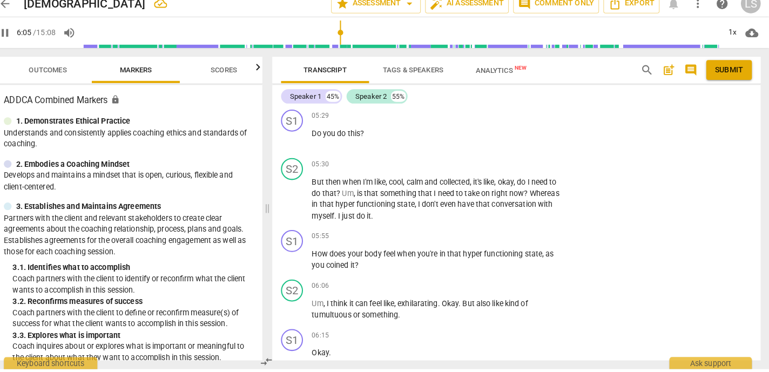
click at [22, 39] on span "pause" at bounding box center [18, 41] width 13 height 13
click at [499, 240] on div "+" at bounding box center [501, 241] width 11 height 11
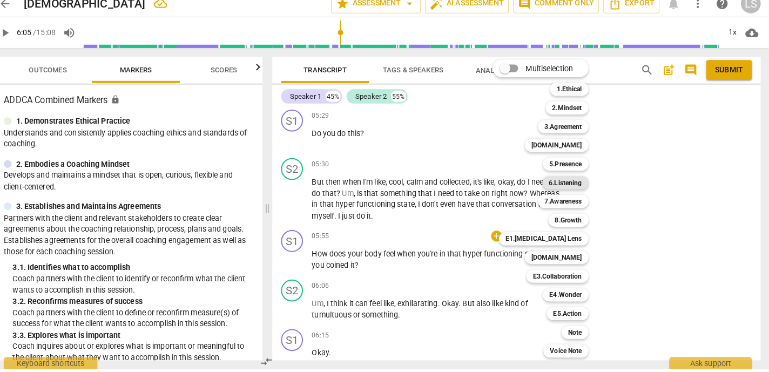
click at [580, 188] on b "6.Listening" at bounding box center [568, 188] width 32 height 13
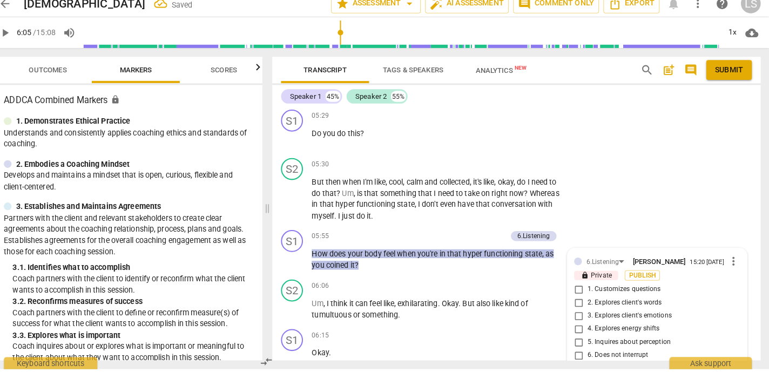
scroll to position [1760, 0]
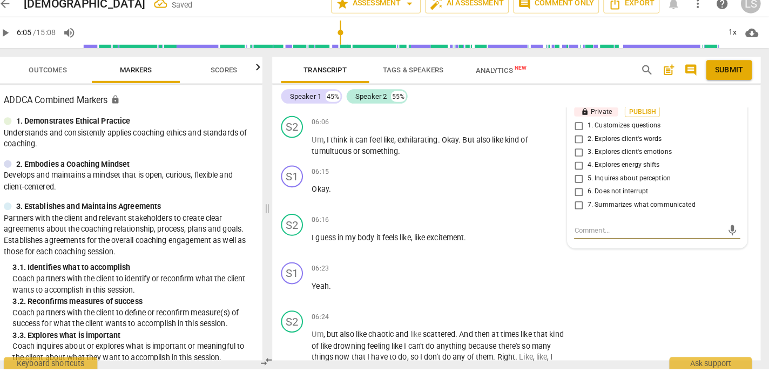
click at [579, 162] on input "3. Explores client's emotions" at bounding box center [581, 159] width 17 height 13
click at [581, 185] on input "5. Inquires about perception" at bounding box center [581, 185] width 17 height 13
click at [589, 240] on textarea at bounding box center [650, 236] width 146 height 10
click at [721, 242] on span "send" at bounding box center [733, 241] width 12 height 12
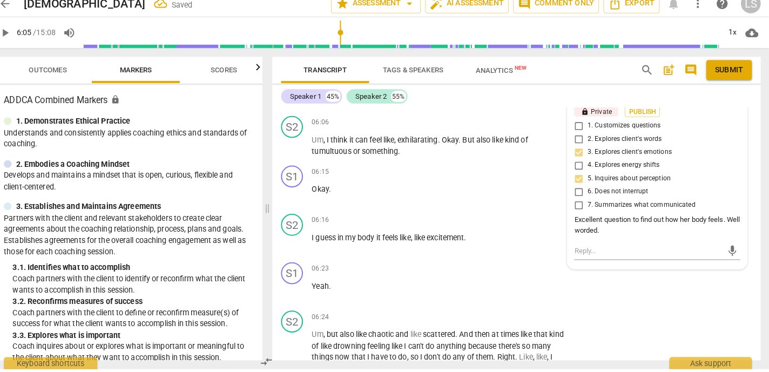
scroll to position [1721, 0]
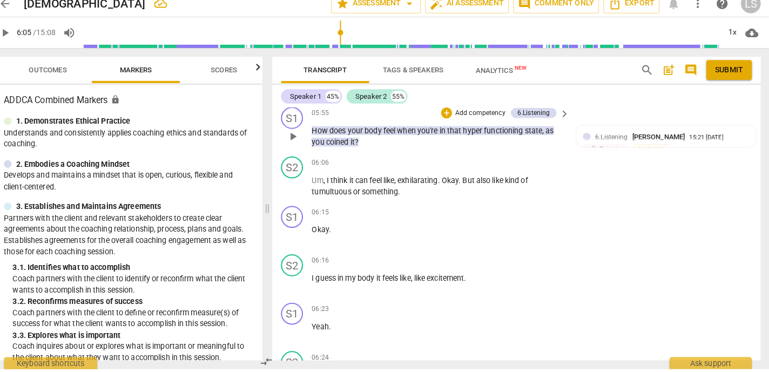
click at [483, 118] on p "Add competency" at bounding box center [484, 121] width 51 height 10
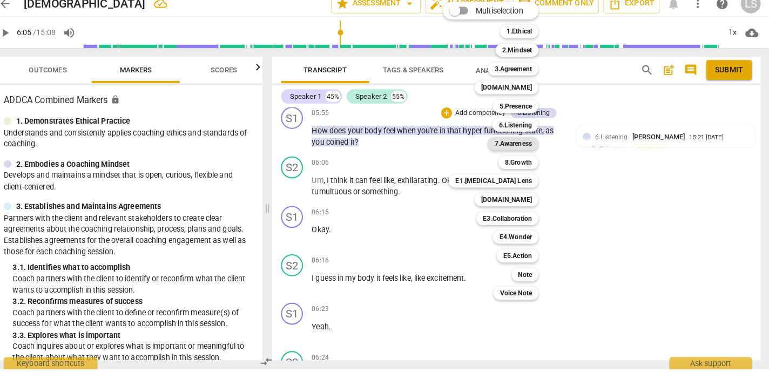
click at [507, 148] on b "7.Awareness" at bounding box center [517, 150] width 37 height 13
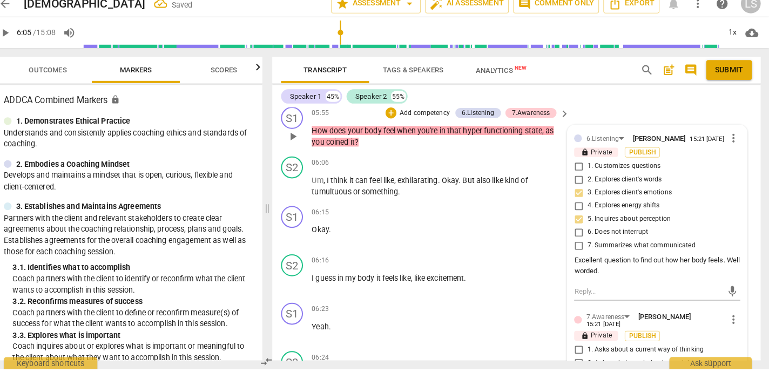
click at [617, 313] on div "6.Listening [PERSON_NAME] 15:21 [DATE] more_vert lock Private Publish 1. Custom…" at bounding box center [659, 312] width 176 height 360
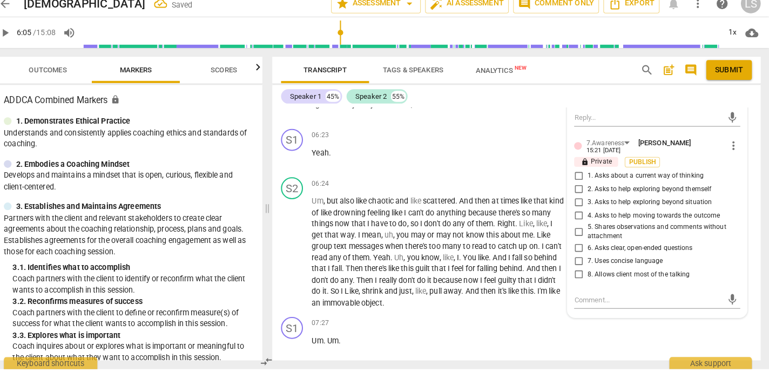
scroll to position [1906, 0]
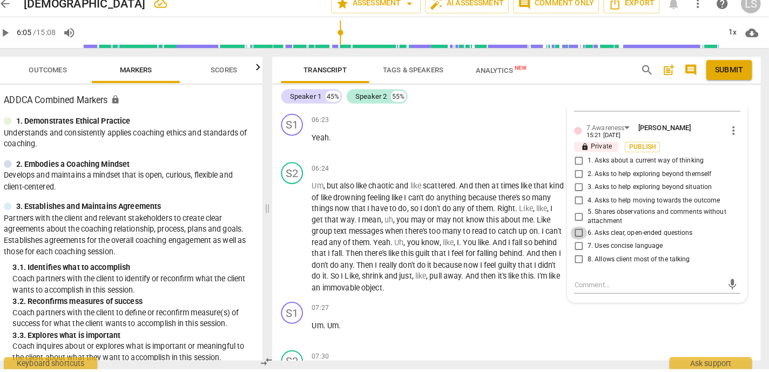
click at [578, 241] on input "6. Asks clear, open-ended questions" at bounding box center [581, 238] width 17 height 13
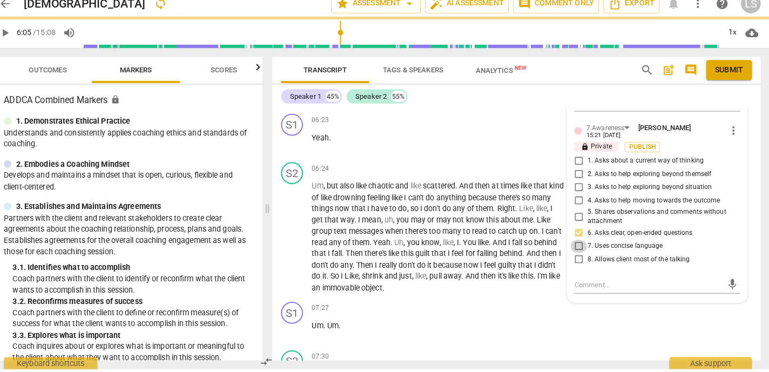
click at [578, 255] on input "7. Uses concise language" at bounding box center [581, 251] width 17 height 13
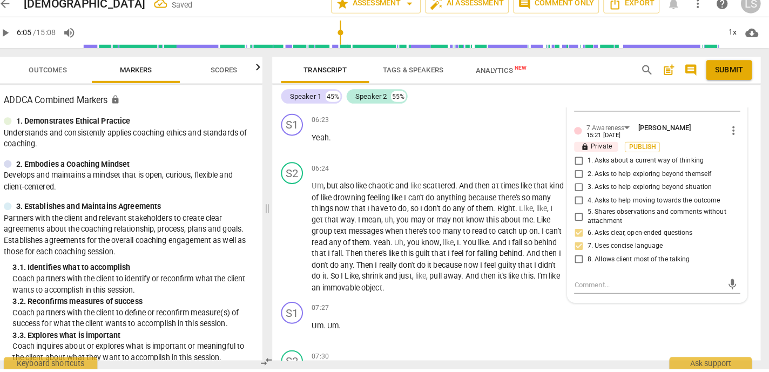
click at [578, 267] on input "8. Allows client most of the talking" at bounding box center [581, 264] width 17 height 13
click at [580, 210] on input "4. Asks to help moving towards the outcome" at bounding box center [581, 206] width 17 height 13
click at [581, 294] on textarea at bounding box center [650, 289] width 146 height 10
click at [721, 292] on span "send" at bounding box center [733, 289] width 12 height 12
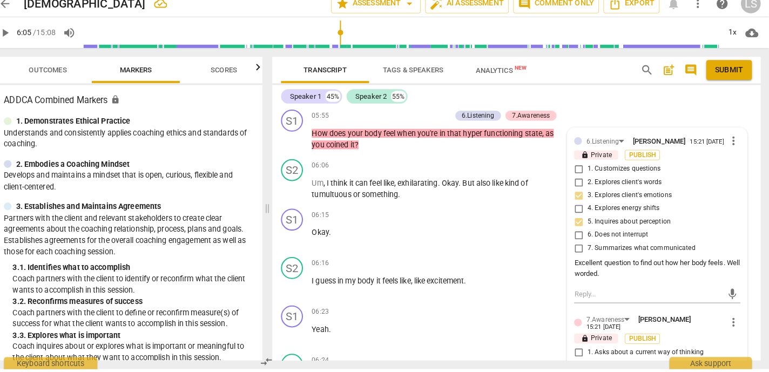
scroll to position [1713, 0]
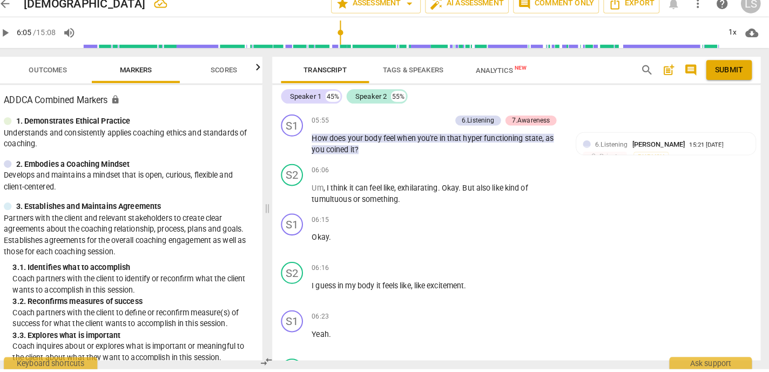
click at [18, 39] on span "play_arrow" at bounding box center [18, 41] width 13 height 13
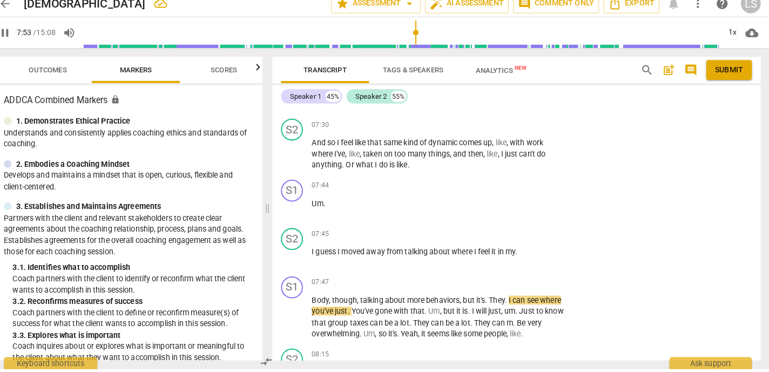
scroll to position [2157, 0]
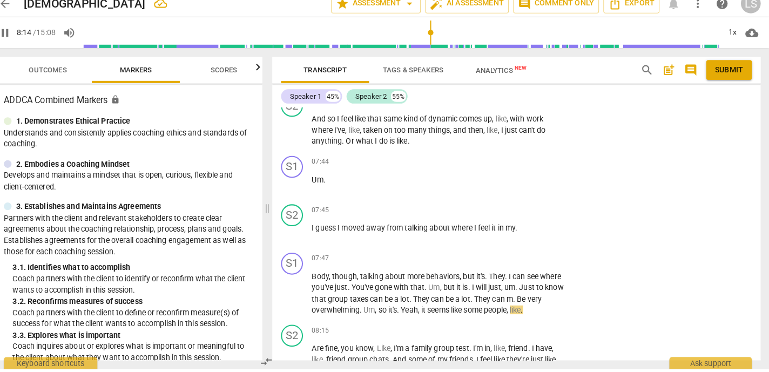
click at [24, 40] on span "pause" at bounding box center [18, 41] width 13 height 13
click at [497, 261] on div "+" at bounding box center [501, 263] width 11 height 11
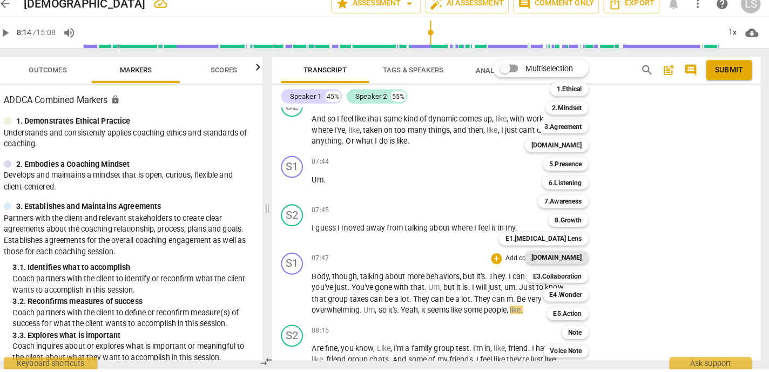
click at [567, 260] on b "[DOMAIN_NAME]" at bounding box center [560, 262] width 50 height 13
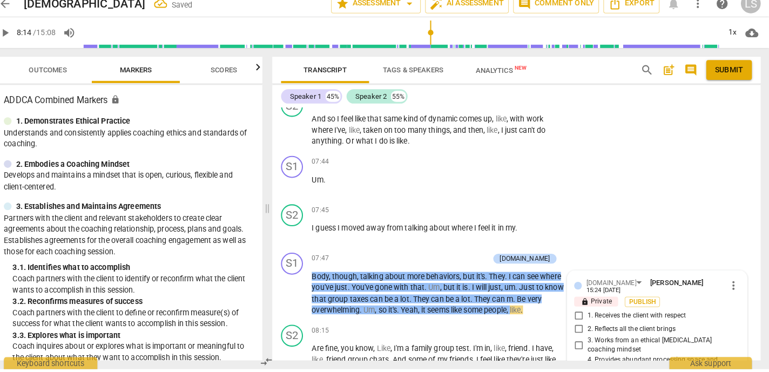
scroll to position [2389, 0]
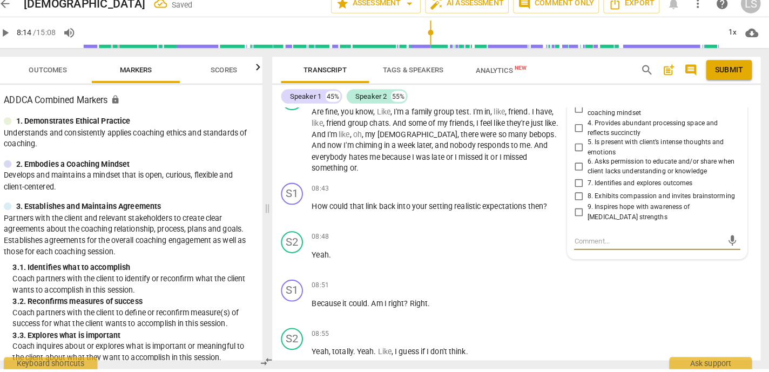
click at [578, 129] on input "4. Provides abundant processing space and reflects succinctly" at bounding box center [581, 135] width 17 height 13
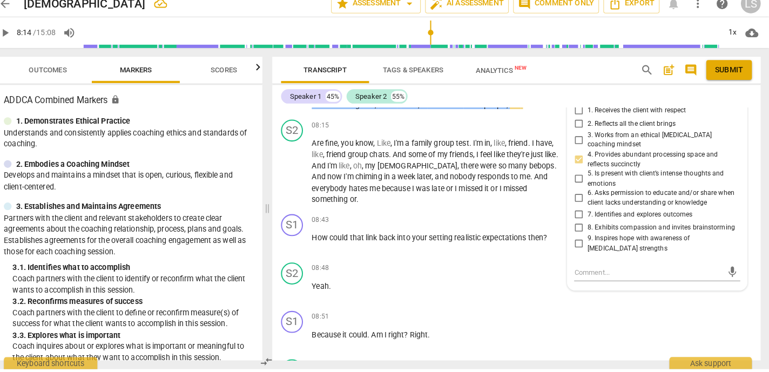
scroll to position [2328, 0]
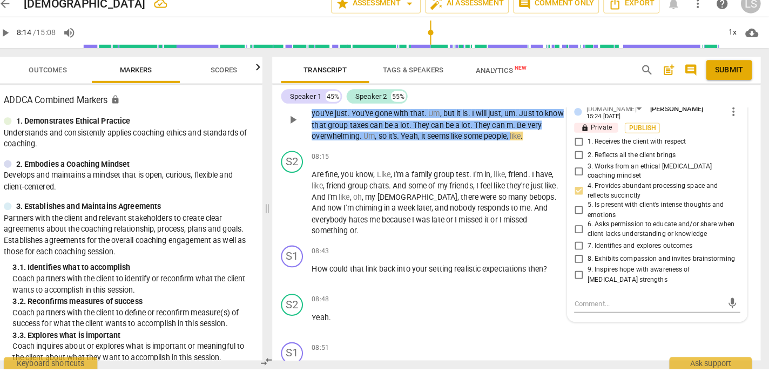
click at [579, 160] on input "2. Reflects all the client brings" at bounding box center [581, 161] width 17 height 13
click at [580, 146] on input "1. Receives the client with respect" at bounding box center [581, 149] width 17 height 13
click at [586, 302] on textarea at bounding box center [650, 307] width 146 height 10
click at [721, 301] on span "send" at bounding box center [733, 307] width 12 height 12
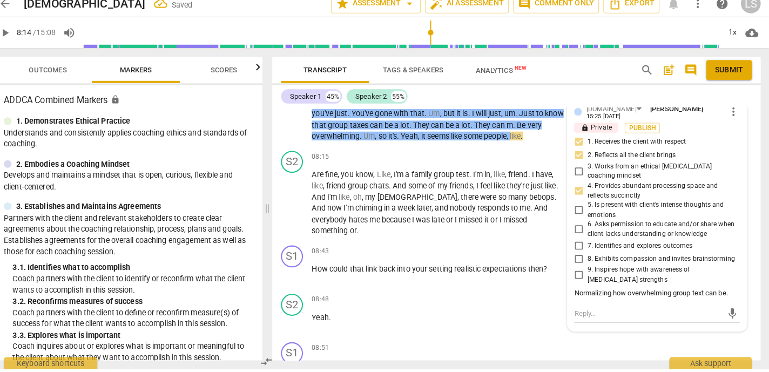
scroll to position [2278, 0]
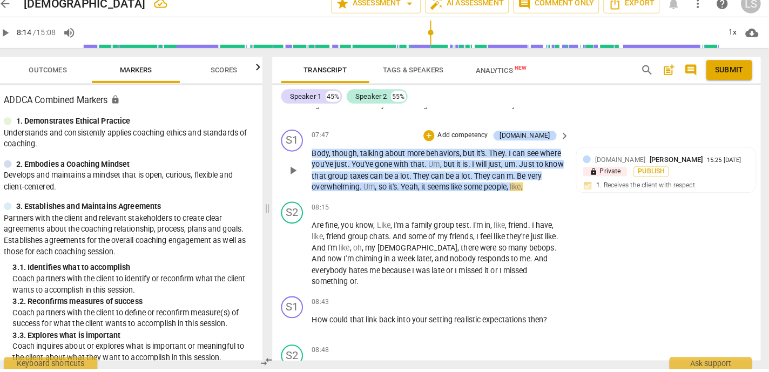
click at [493, 143] on p "Add competency" at bounding box center [467, 143] width 51 height 10
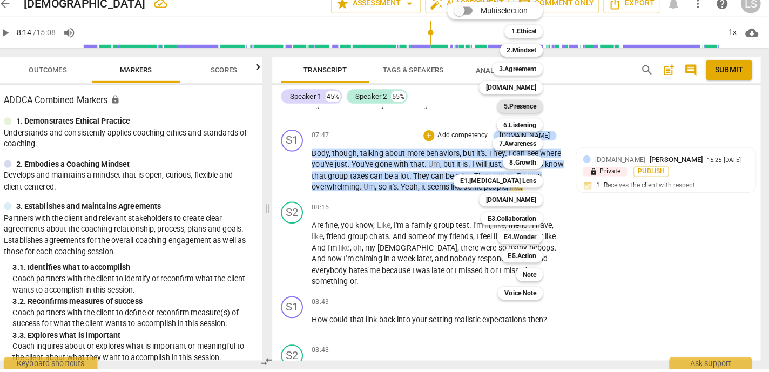
click at [532, 112] on b "5.Presence" at bounding box center [524, 113] width 32 height 13
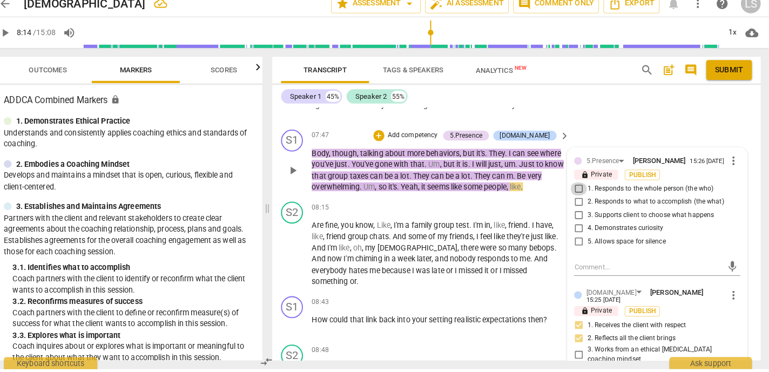
click at [582, 198] on input "1. Responds to the whole person (the who)" at bounding box center [581, 194] width 17 height 13
click at [580, 233] on input "4. Demonstrates curiosity" at bounding box center [581, 233] width 17 height 13
click at [579, 235] on input "4. Demonstrates curiosity" at bounding box center [581, 233] width 17 height 13
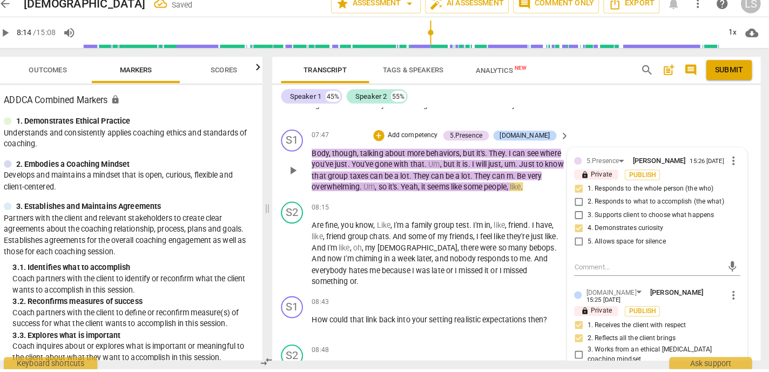
click at [434, 140] on p "Add competency" at bounding box center [418, 143] width 51 height 10
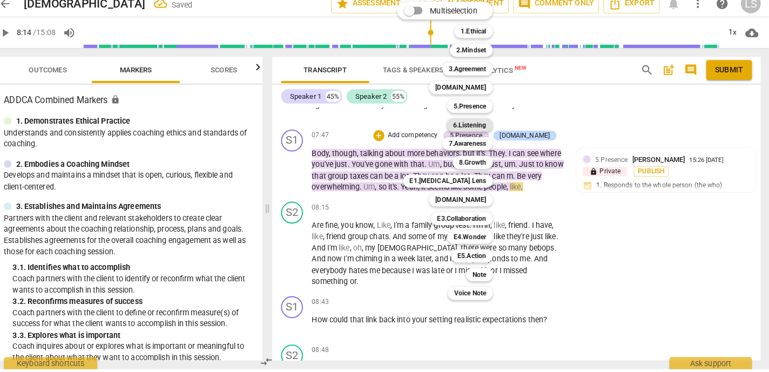
click at [476, 131] on b "6.Listening" at bounding box center [474, 132] width 32 height 13
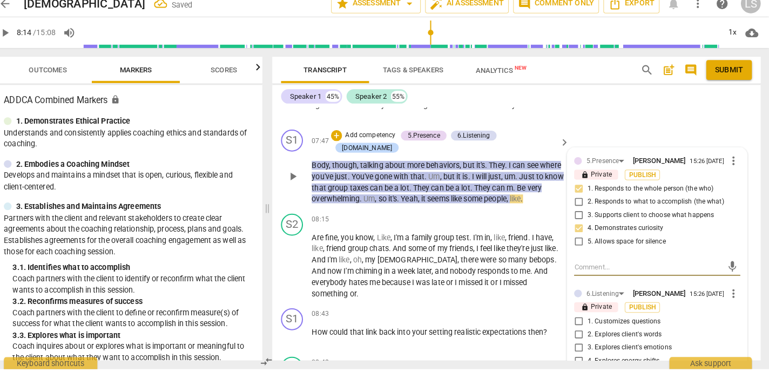
click at [580, 343] on input "2. Explores client's words" at bounding box center [581, 338] width 17 height 13
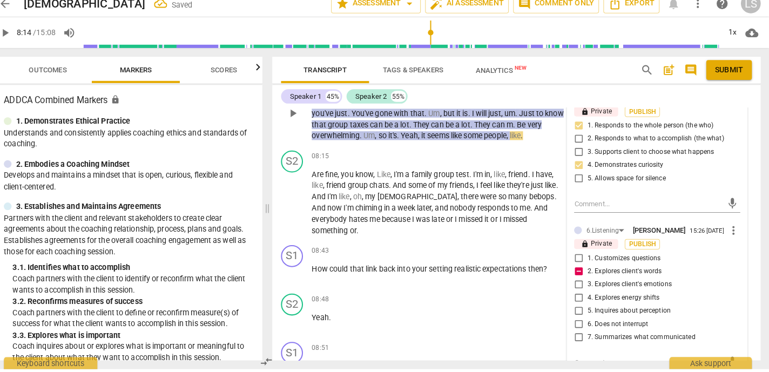
scroll to position [2370, 0]
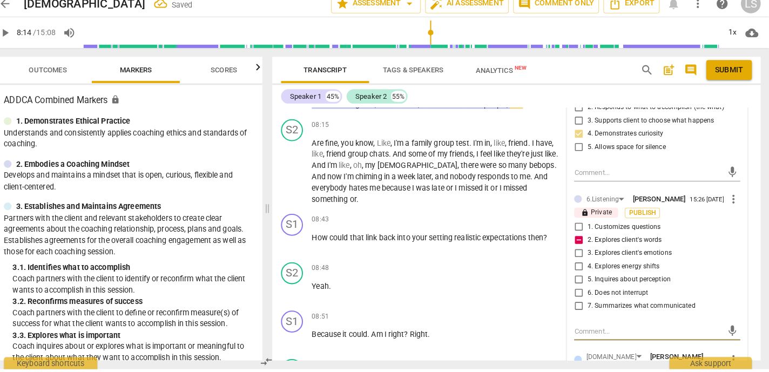
click at [580, 340] on textarea at bounding box center [650, 335] width 146 height 10
click at [721, 339] on span "send" at bounding box center [733, 335] width 12 height 12
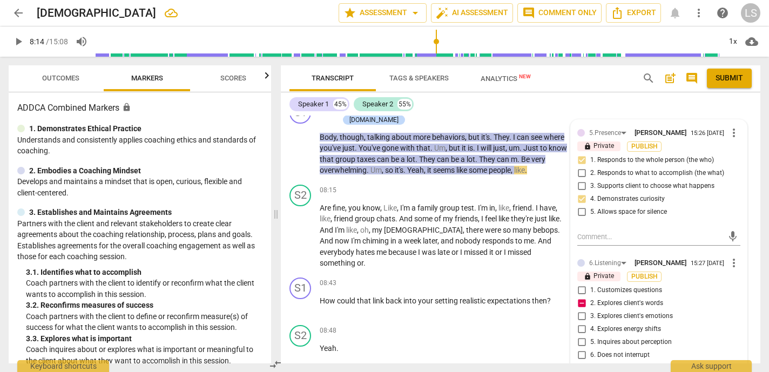
scroll to position [2308, 0]
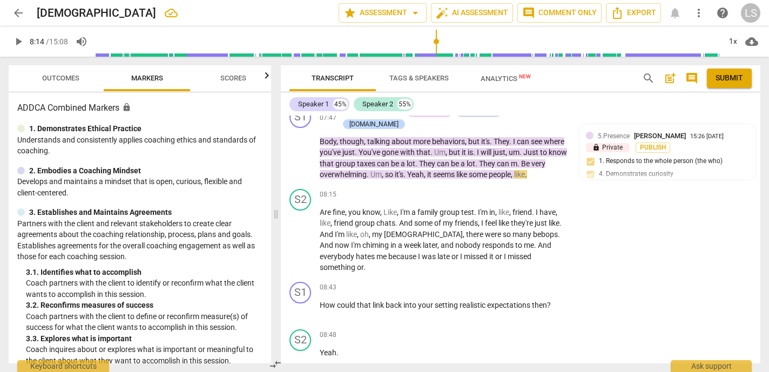
click at [19, 40] on span "play_arrow" at bounding box center [18, 41] width 13 height 13
click at [19, 40] on span "pause" at bounding box center [18, 41] width 13 height 13
click at [19, 40] on span "play_arrow" at bounding box center [18, 41] width 13 height 13
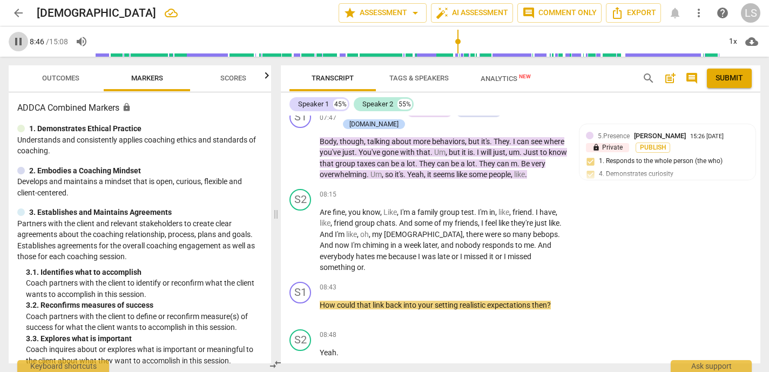
click at [19, 40] on span "pause" at bounding box center [18, 41] width 13 height 13
click at [514, 283] on p "Add competency" at bounding box center [534, 288] width 51 height 10
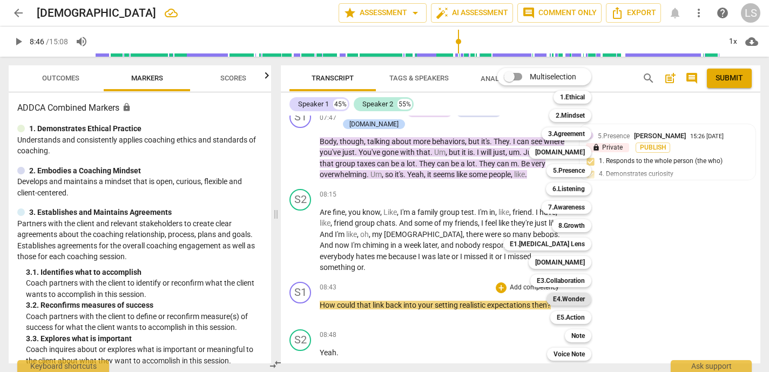
click at [581, 297] on b "E4.Wonder" at bounding box center [569, 299] width 32 height 13
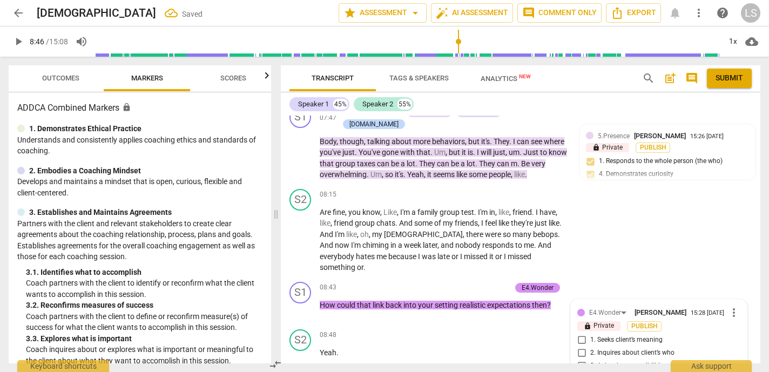
scroll to position [2498, 0]
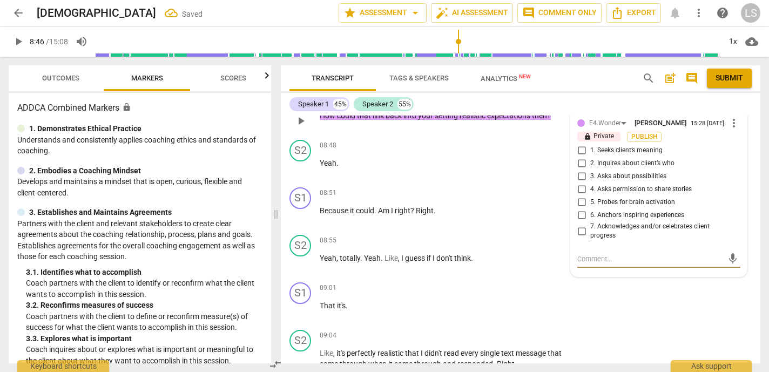
click at [578, 209] on input "6. Anchors inspiring experiences" at bounding box center [581, 215] width 17 height 13
click at [579, 144] on input "1. Seeks client’s meaning" at bounding box center [581, 150] width 17 height 13
click at [585, 254] on textarea at bounding box center [650, 259] width 146 height 10
click at [721, 258] on span "send" at bounding box center [733, 264] width 12 height 12
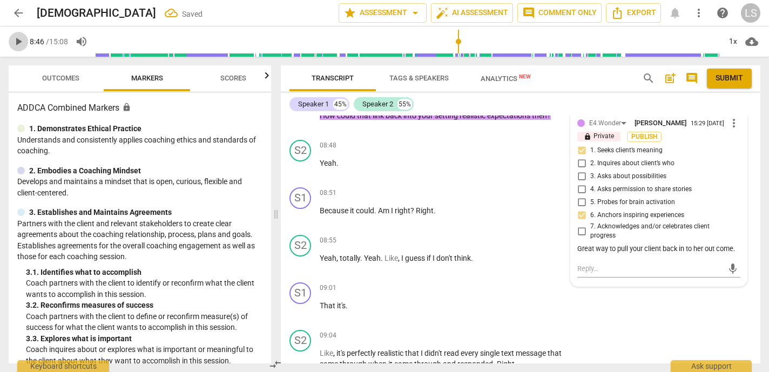
click at [18, 40] on span "play_arrow" at bounding box center [18, 41] width 13 height 13
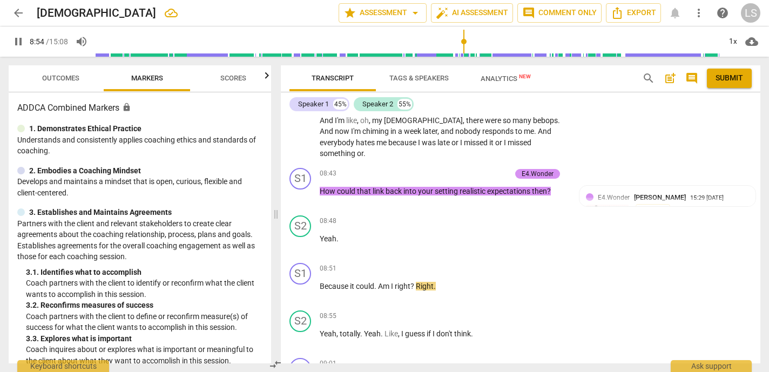
scroll to position [2413, 0]
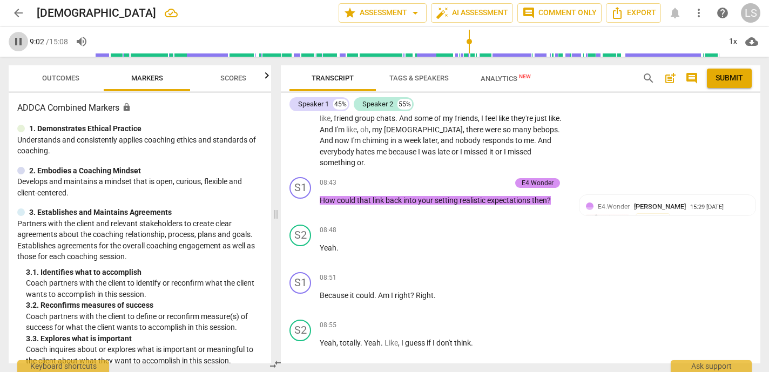
click at [19, 43] on span "pause" at bounding box center [18, 41] width 13 height 13
click at [499, 273] on div "+" at bounding box center [501, 278] width 11 height 11
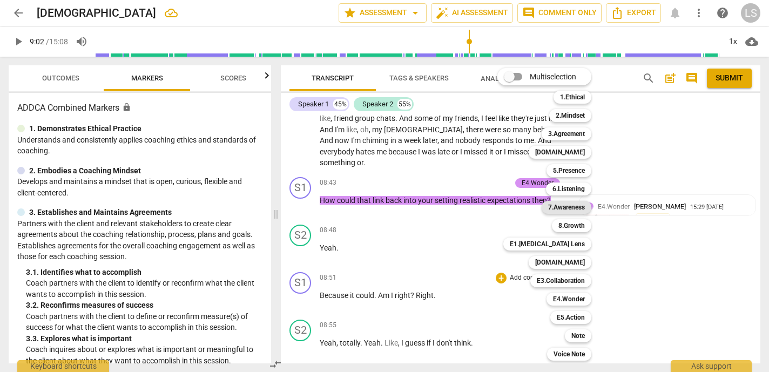
click at [566, 205] on b "7.Awareness" at bounding box center [566, 207] width 37 height 13
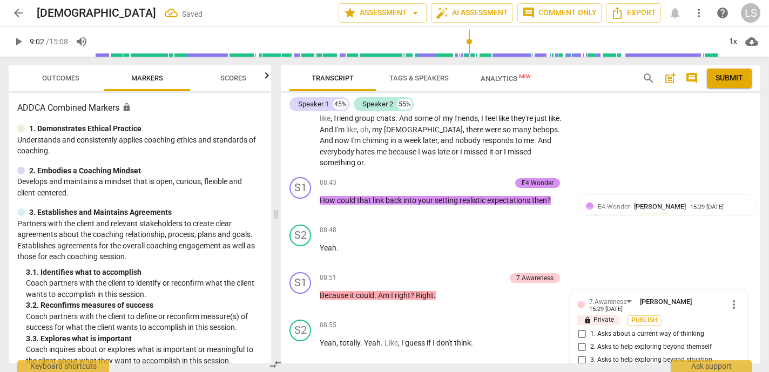
scroll to position [2606, 0]
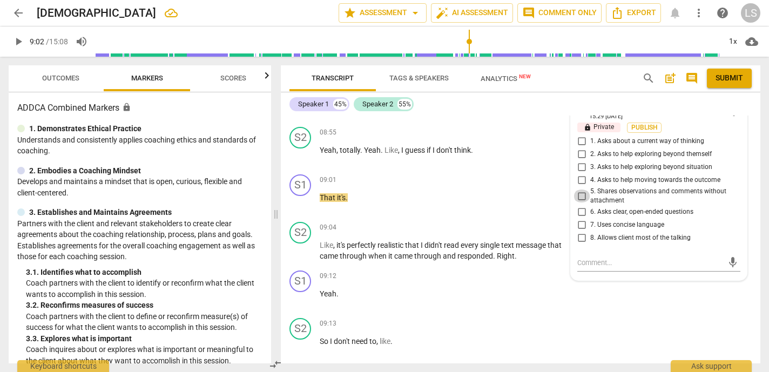
click at [577, 190] on input "5. Shares observations and comments without attachment" at bounding box center [581, 196] width 17 height 13
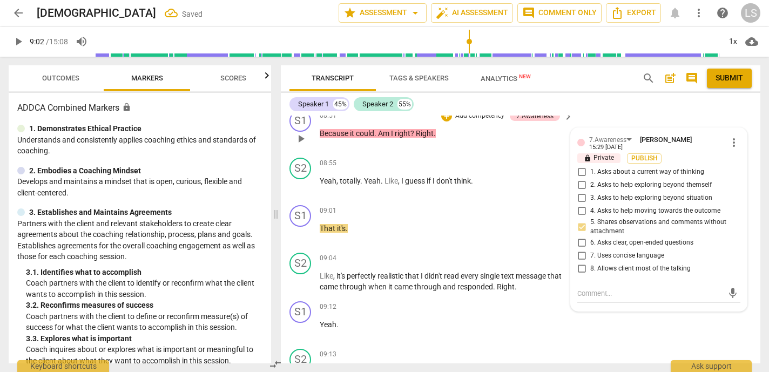
click at [579, 166] on input "1. Asks about a current way of thinking" at bounding box center [581, 172] width 17 height 13
click at [19, 42] on span "play_arrow" at bounding box center [18, 41] width 13 height 13
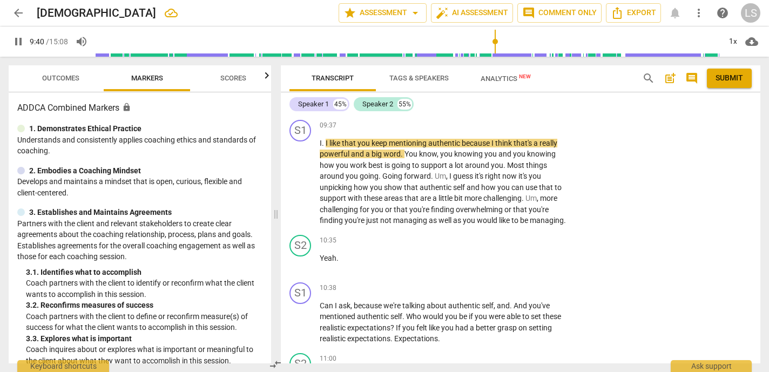
scroll to position [2951, 0]
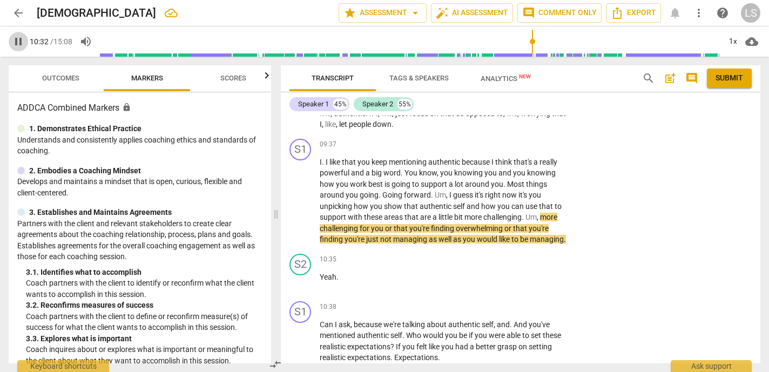
click at [19, 38] on span "pause" at bounding box center [18, 41] width 13 height 13
click at [516, 140] on p "Add competency" at bounding box center [534, 145] width 51 height 10
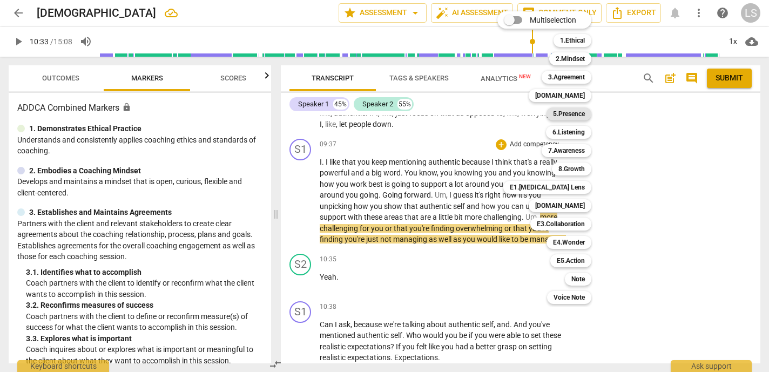
click at [571, 111] on b "5.Presence" at bounding box center [569, 113] width 32 height 13
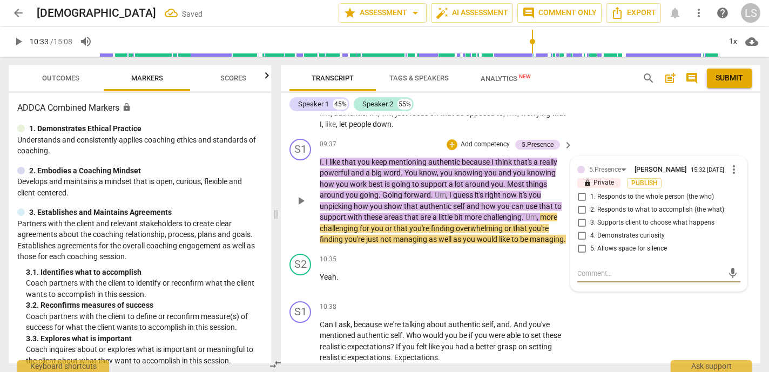
click at [578, 191] on input "1. Responds to the whole person (the who)" at bounding box center [581, 197] width 17 height 13
click at [580, 204] on input "2. Responds to what to accomplish (the what)" at bounding box center [581, 210] width 17 height 13
click at [579, 242] on input "5. Allows space for silence" at bounding box center [581, 248] width 17 height 13
click at [583, 268] on textarea at bounding box center [650, 273] width 146 height 10
click at [487, 140] on p "Add competency" at bounding box center [484, 145] width 51 height 10
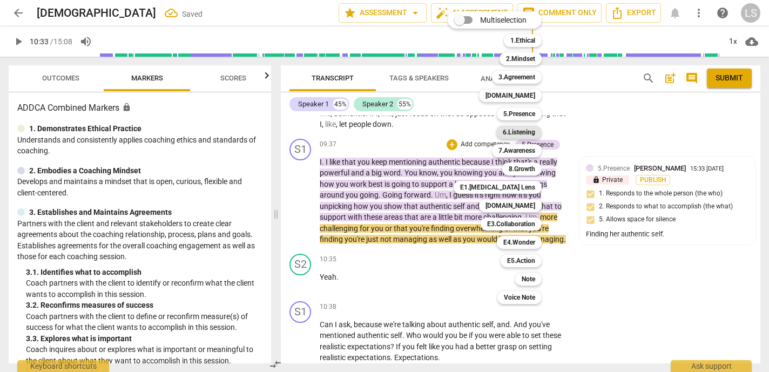
click at [513, 130] on b "6.Listening" at bounding box center [519, 132] width 32 height 13
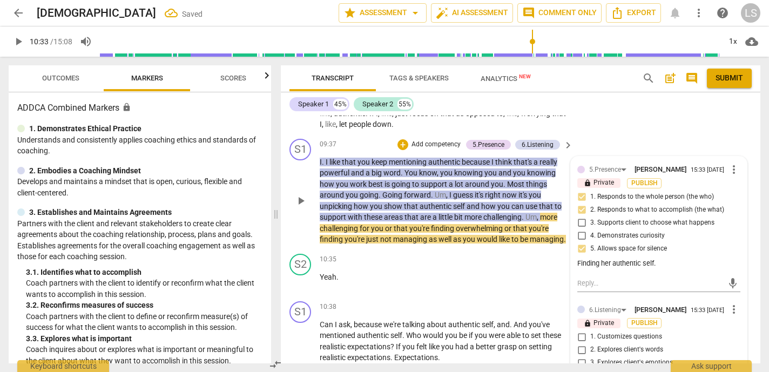
click at [579, 343] on input "2. Explores client's words" at bounding box center [581, 349] width 17 height 13
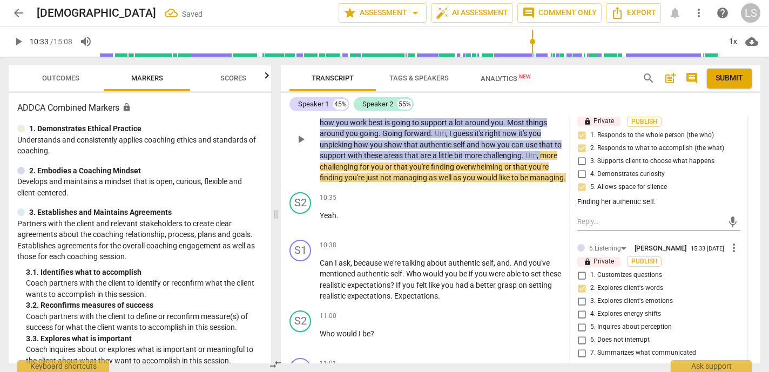
scroll to position [3043, 0]
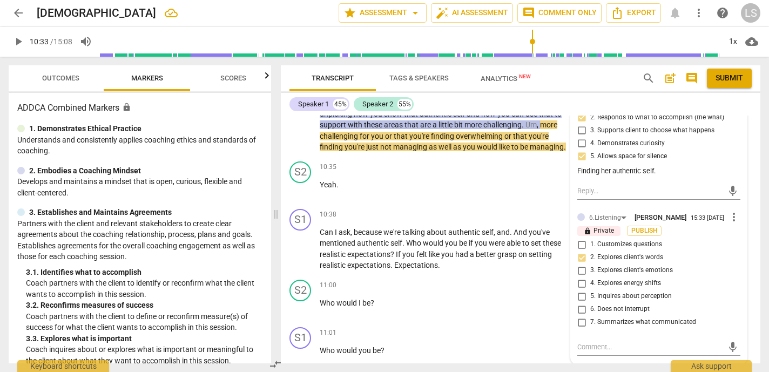
click at [579, 316] on input "7. Summarizes what communicated" at bounding box center [581, 322] width 17 height 13
click at [578, 290] on input "5. Inquires about perception" at bounding box center [581, 296] width 17 height 13
click at [585, 342] on textarea at bounding box center [650, 347] width 146 height 10
click at [697, 342] on textarea "Very important that you picked up on her repeated use of authentic and how havu…" at bounding box center [650, 357] width 146 height 31
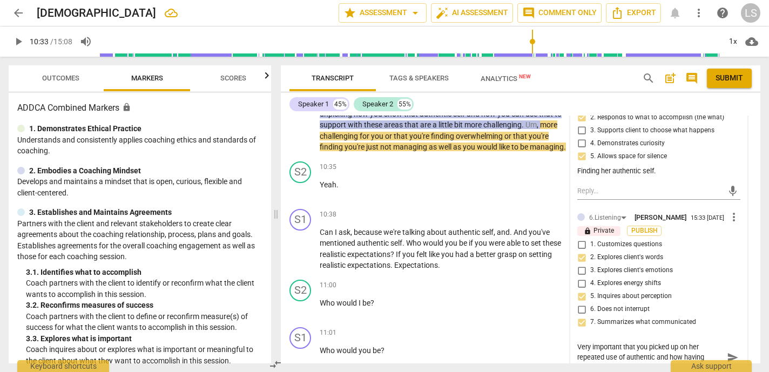
click at [647, 348] on textarea "Very important that you picked up on her repeated use of authentic and how havi…" at bounding box center [650, 357] width 146 height 31
click at [721, 348] on span "send" at bounding box center [733, 357] width 12 height 12
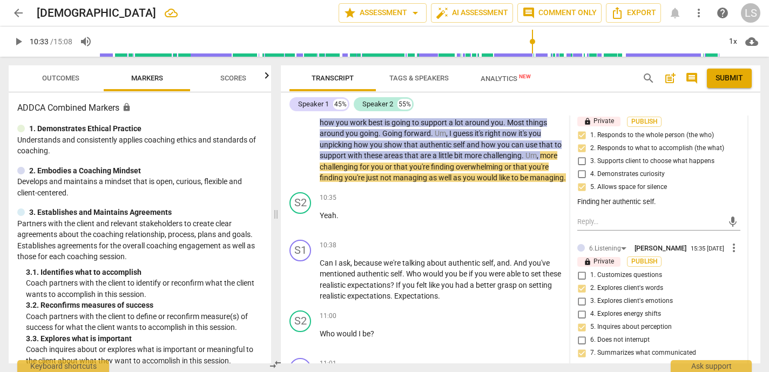
scroll to position [3017, 0]
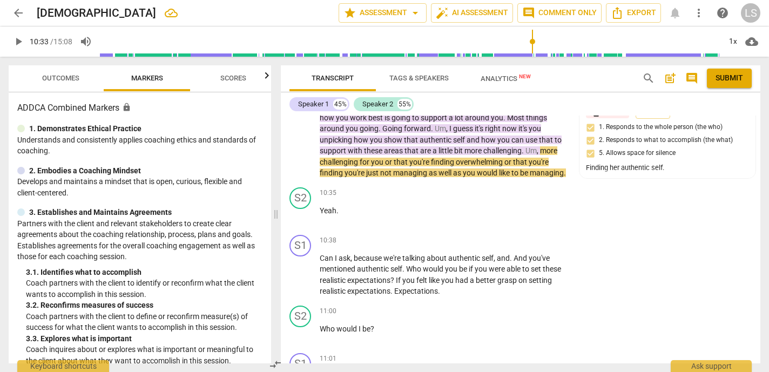
click at [21, 40] on span "play_arrow" at bounding box center [18, 41] width 13 height 13
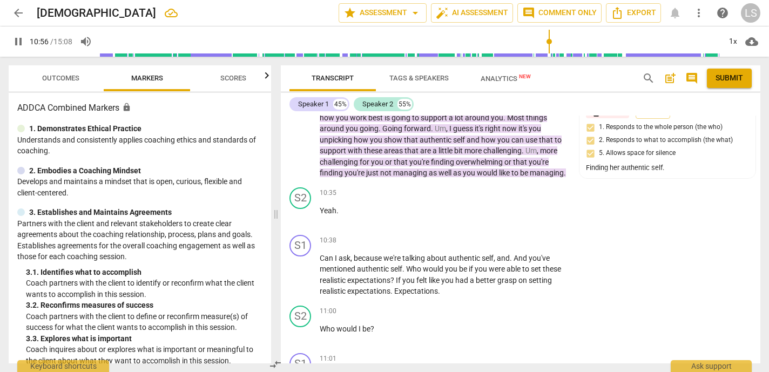
click at [20, 39] on span "pause" at bounding box center [18, 41] width 13 height 13
click at [500, 235] on div "+" at bounding box center [501, 240] width 11 height 11
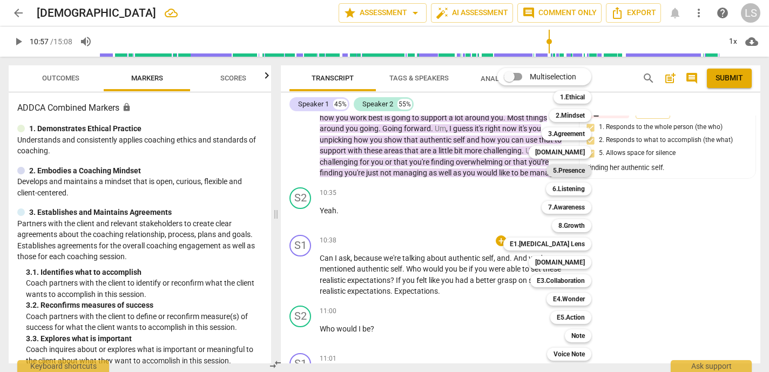
click at [566, 173] on b "5.Presence" at bounding box center [569, 170] width 32 height 13
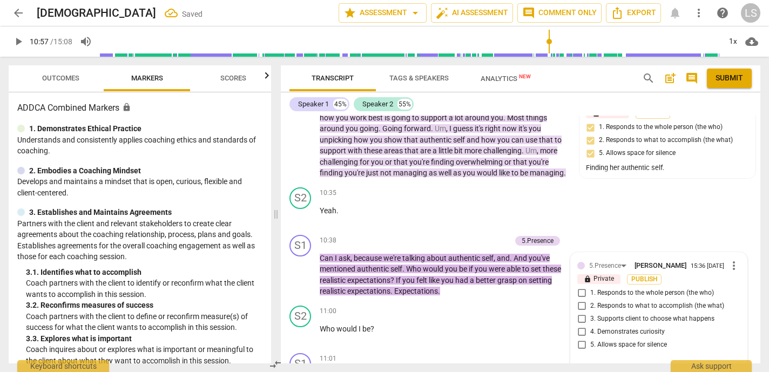
scroll to position [3139, 0]
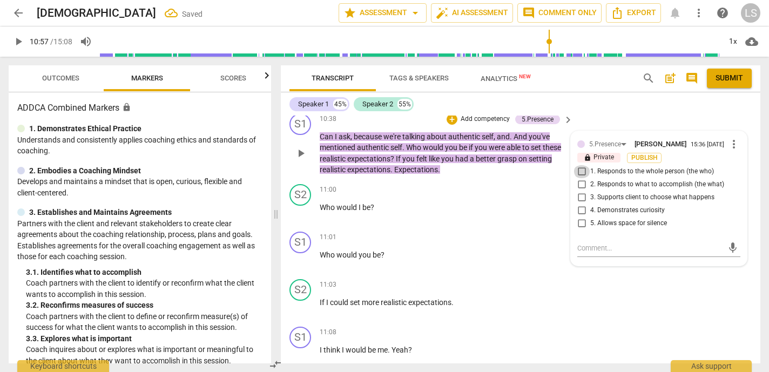
click at [578, 165] on input "1. Responds to the whole person (the who)" at bounding box center [581, 171] width 17 height 13
click at [577, 178] on input "2. Responds to what to accomplish (the what)" at bounding box center [581, 184] width 17 height 13
click at [577, 204] on input "4. Demonstrates curiosity" at bounding box center [581, 210] width 17 height 13
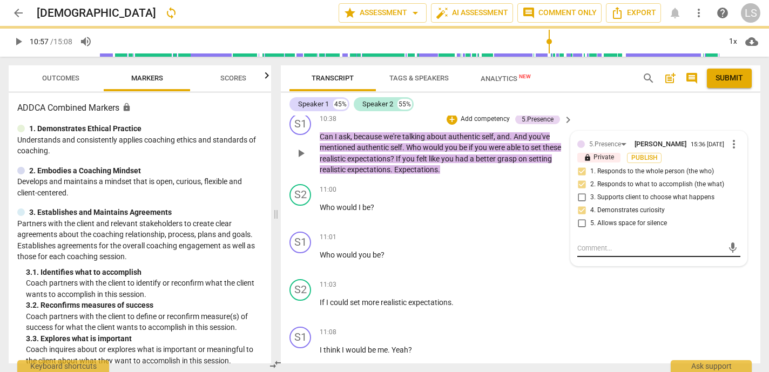
click at [581, 243] on textarea at bounding box center [650, 248] width 146 height 10
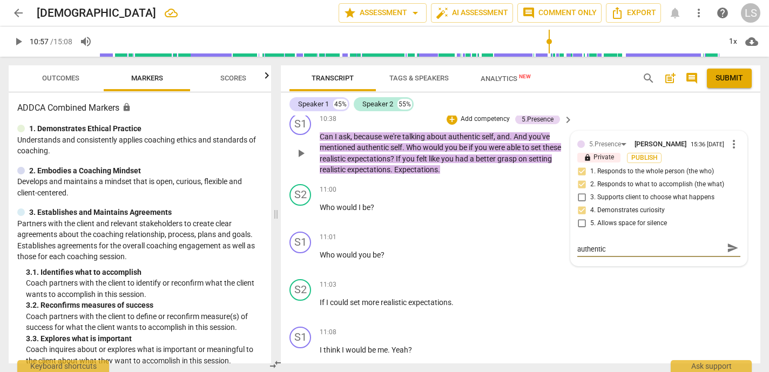
scroll to position [0, 0]
